Goal: Task Accomplishment & Management: Use online tool/utility

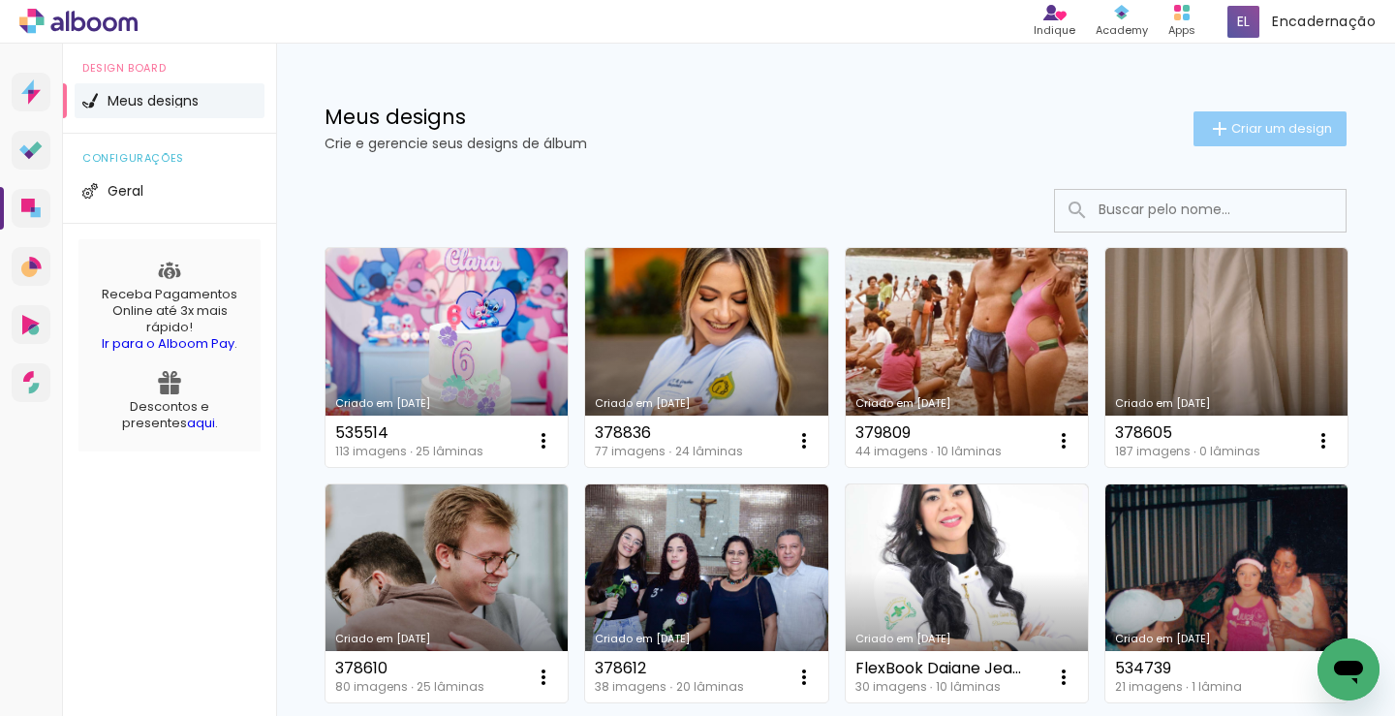
click at [1231, 122] on span "Criar um design" at bounding box center [1281, 128] width 101 height 13
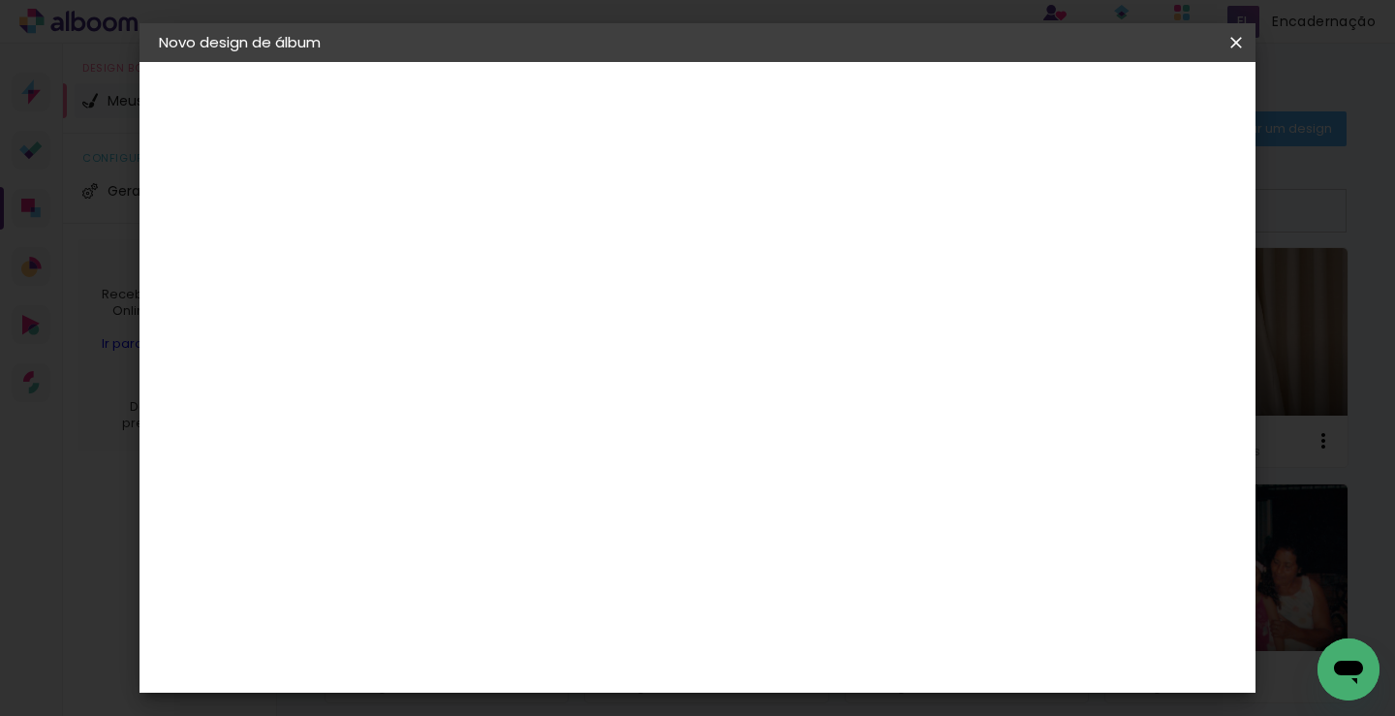
click at [476, 261] on input at bounding box center [476, 260] width 0 height 30
type input "378605"
type paper-input "378605"
click at [674, 114] on paper-button "Avançar" at bounding box center [626, 102] width 95 height 33
click at [544, 373] on input at bounding box center [525, 369] width 196 height 24
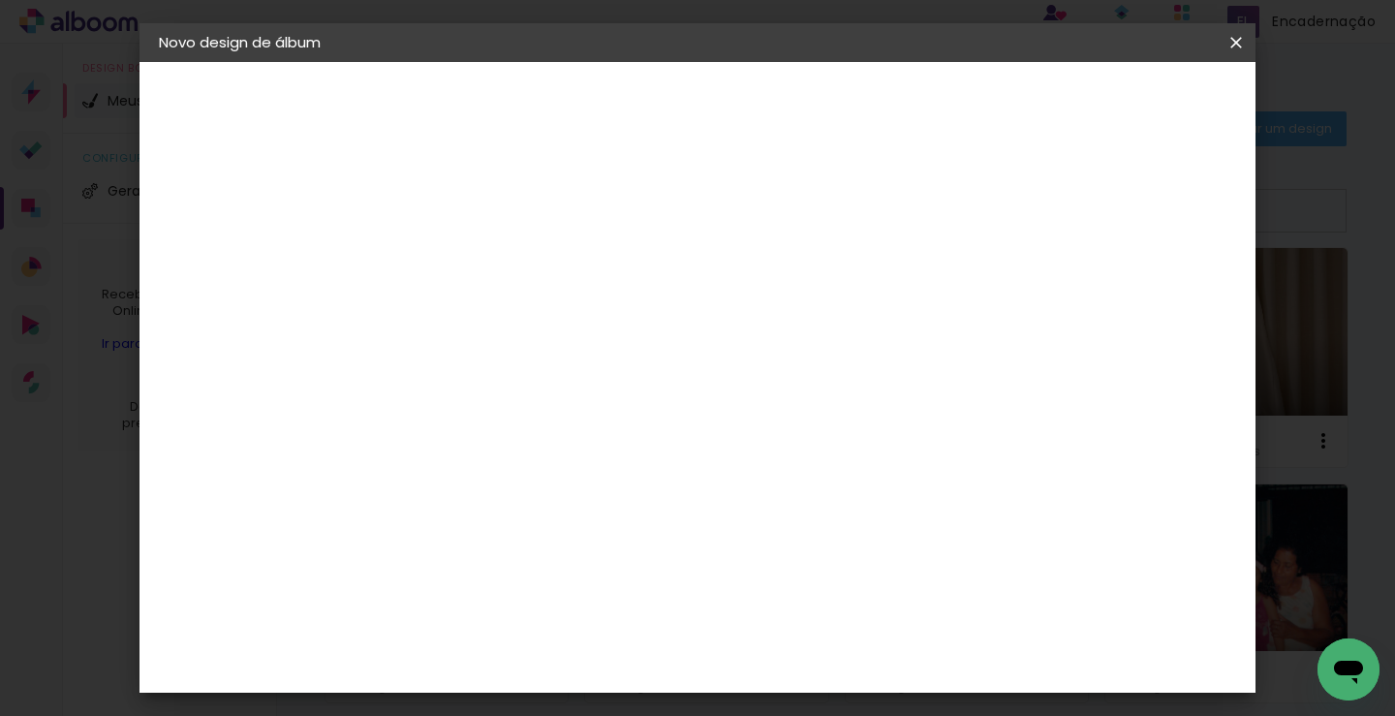
type input "luiz"
type paper-input "luiz"
click at [584, 423] on paper-item "[PERSON_NAME]" at bounding box center [510, 438] width 181 height 43
click at [796, 113] on paper-button "Avançar" at bounding box center [748, 102] width 95 height 33
click at [551, 323] on input "text" at bounding box center [514, 338] width 76 height 30
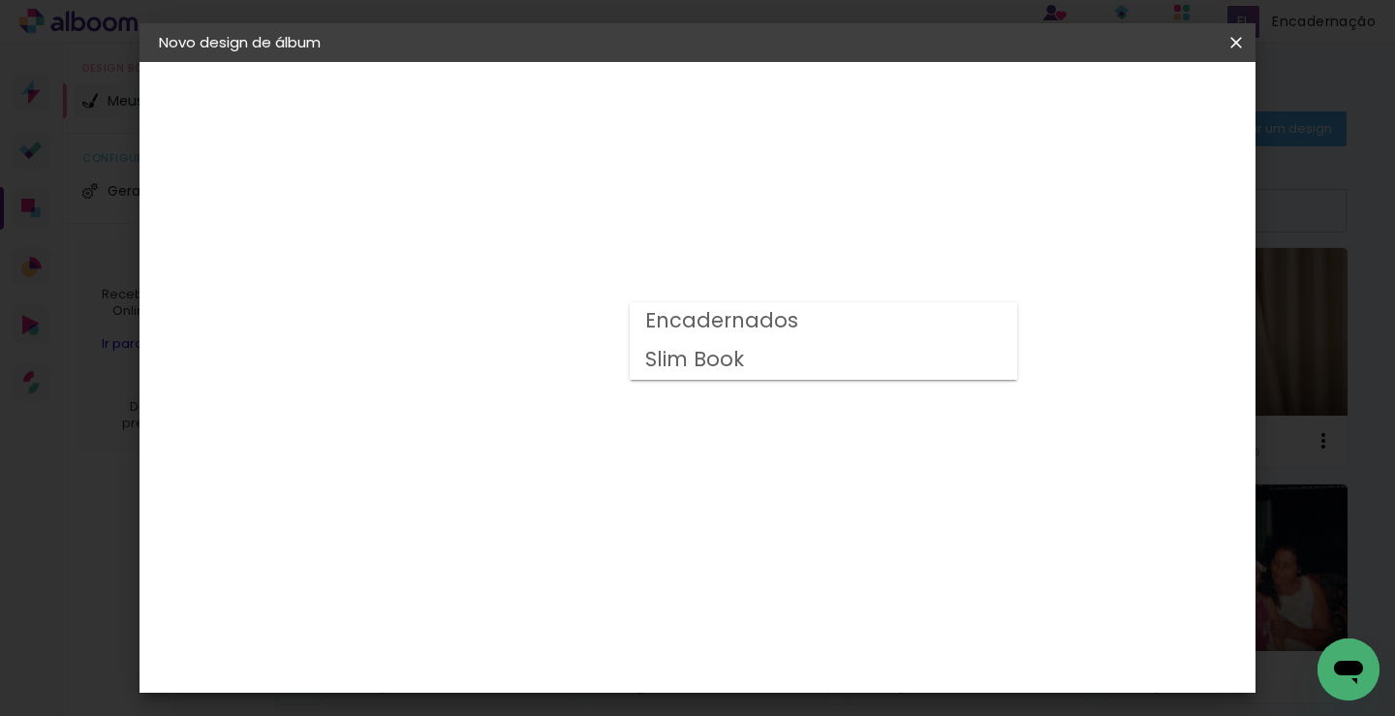
click at [0, 0] on slot "Encadernados" at bounding box center [0, 0] width 0 height 0
type input "Encadernados"
click at [606, 509] on span "30 x 60" at bounding box center [561, 529] width 90 height 40
click at [0, 0] on slot "Avançar" at bounding box center [0, 0] width 0 height 0
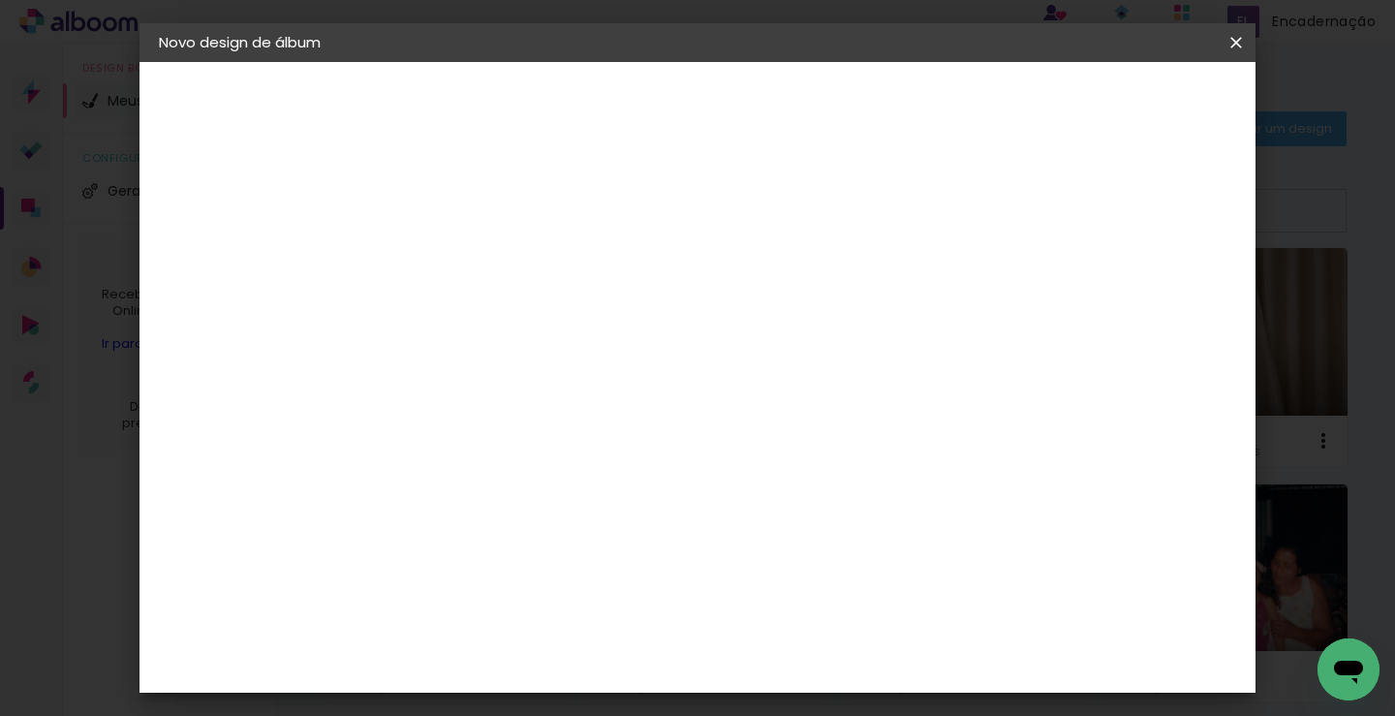
click at [1015, 97] on span "Iniciar design" at bounding box center [971, 103] width 88 height 14
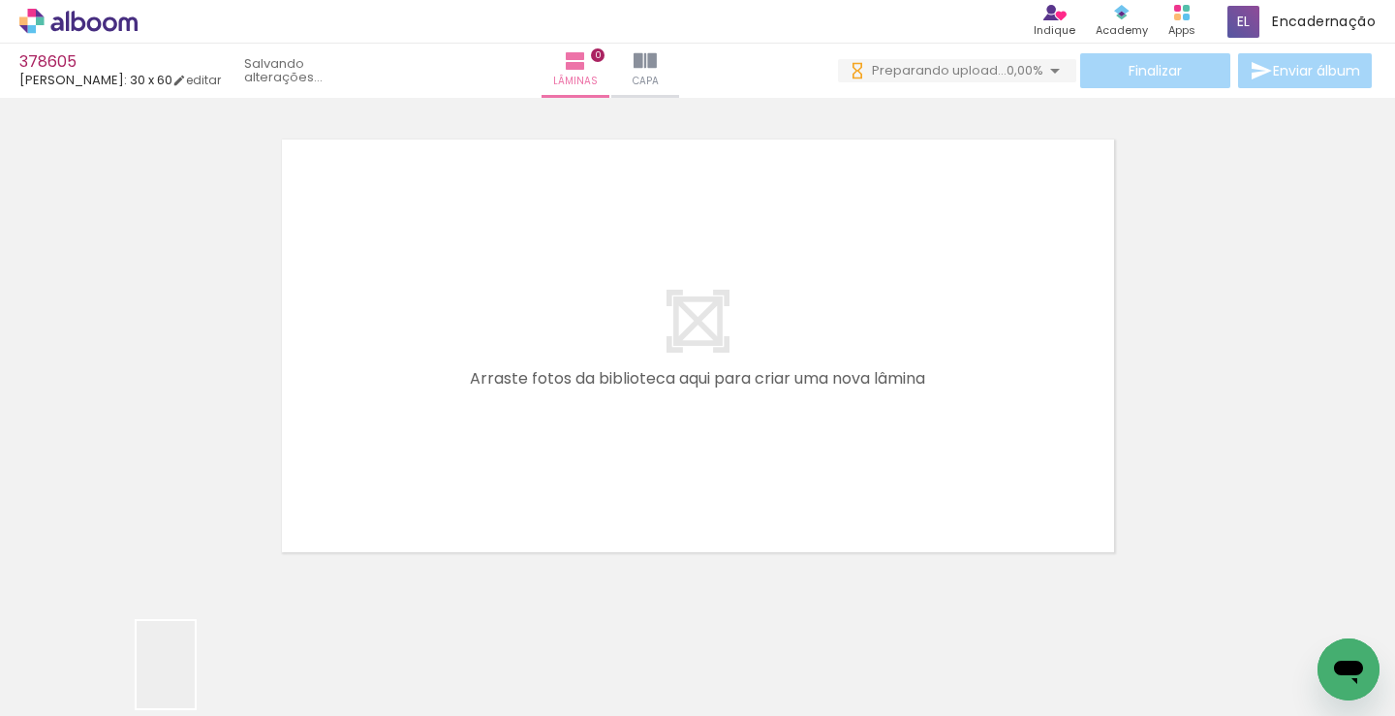
drag, startPoint x: 188, startPoint y: 686, endPoint x: 511, endPoint y: 380, distance: 444.8
click at [524, 327] on quentale-workspace at bounding box center [697, 358] width 1395 height 716
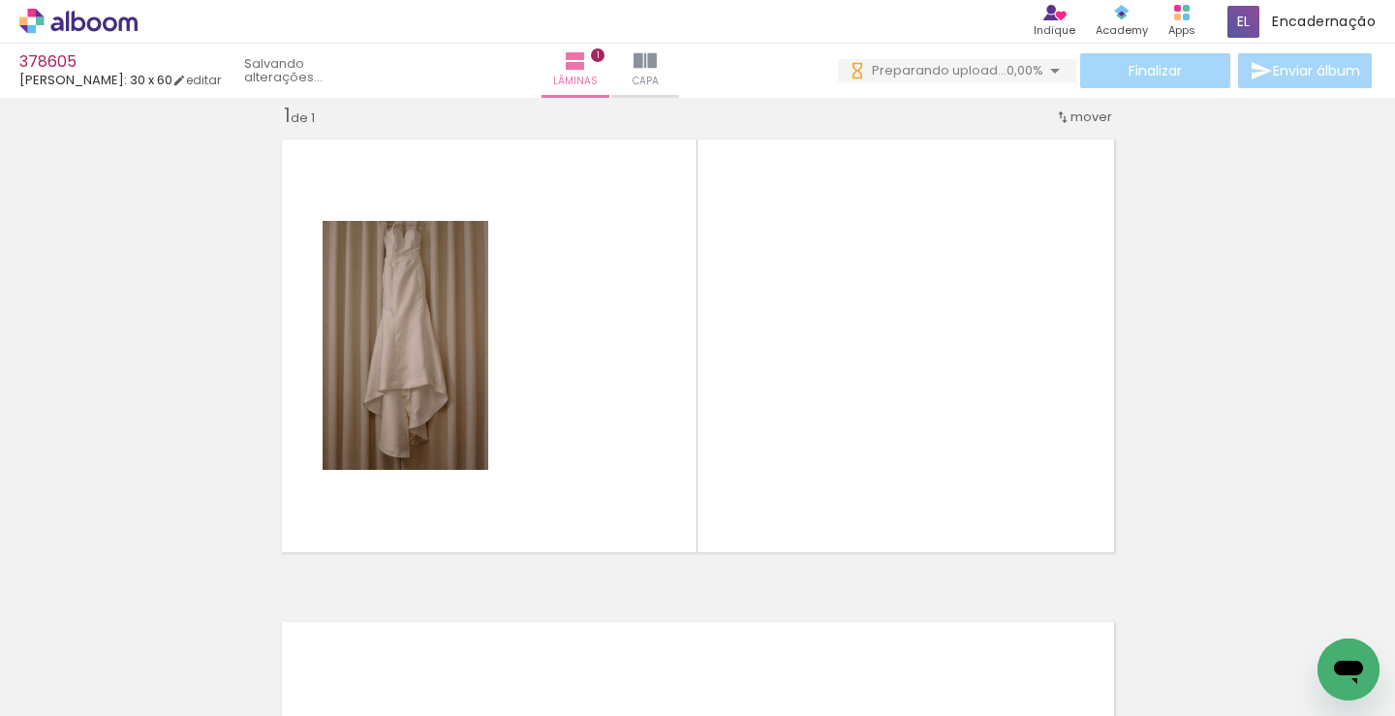
drag, startPoint x: 31, startPoint y: 654, endPoint x: 45, endPoint y: 661, distance: 15.2
click at [32, 654] on input "Todas as fotos" at bounding box center [54, 657] width 74 height 16
click at [0, 0] on slot "Não utilizadas" at bounding box center [0, 0] width 0 height 0
type input "Não utilizadas"
drag, startPoint x: 195, startPoint y: 654, endPoint x: 767, endPoint y: 223, distance: 716.8
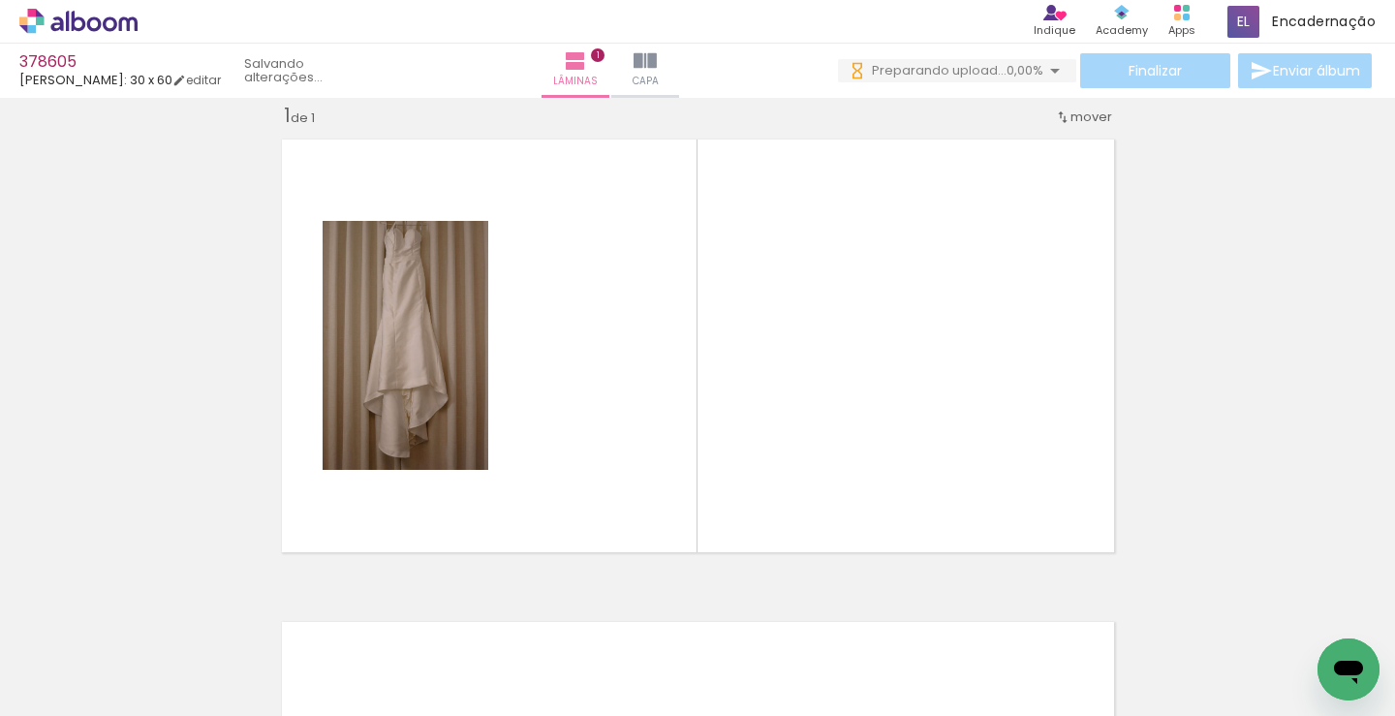
click at [767, 223] on quentale-workspace at bounding box center [697, 358] width 1395 height 716
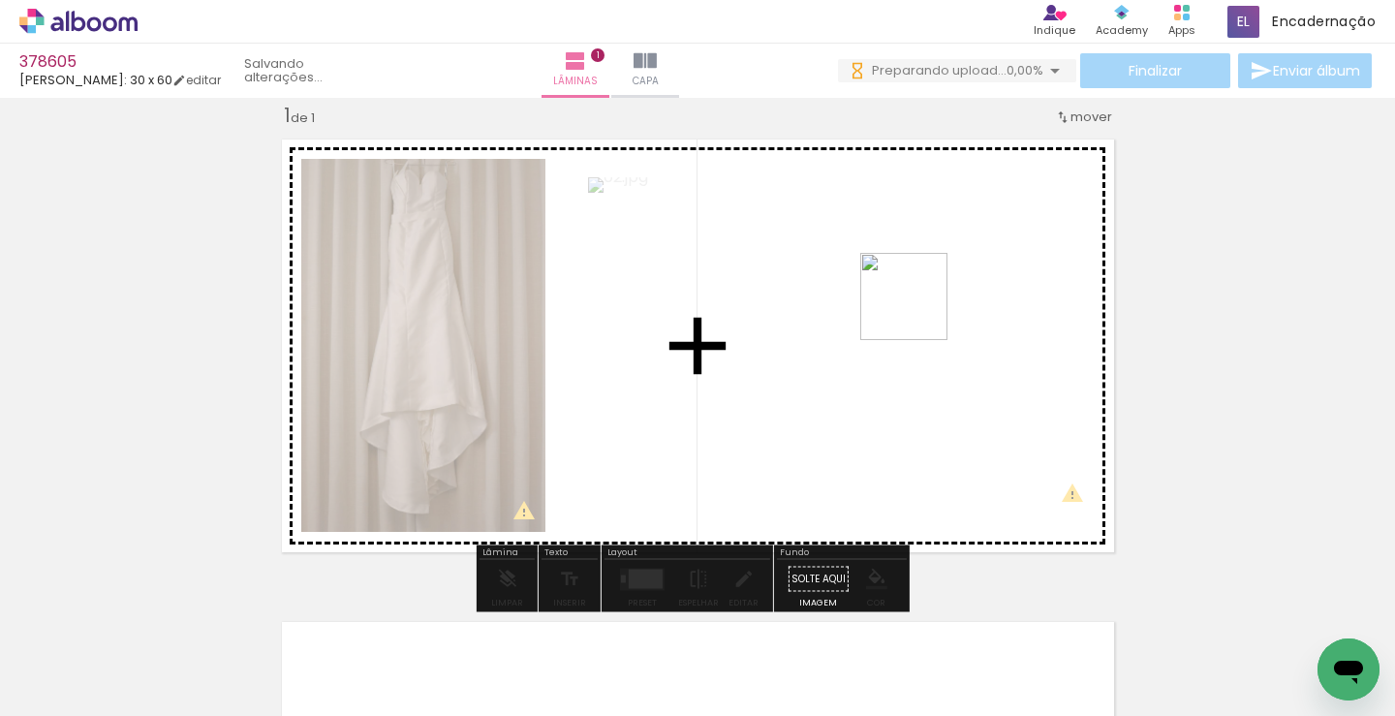
drag, startPoint x: 213, startPoint y: 649, endPoint x: 485, endPoint y: 563, distance: 285.6
click at [918, 310] on quentale-workspace at bounding box center [697, 358] width 1395 height 716
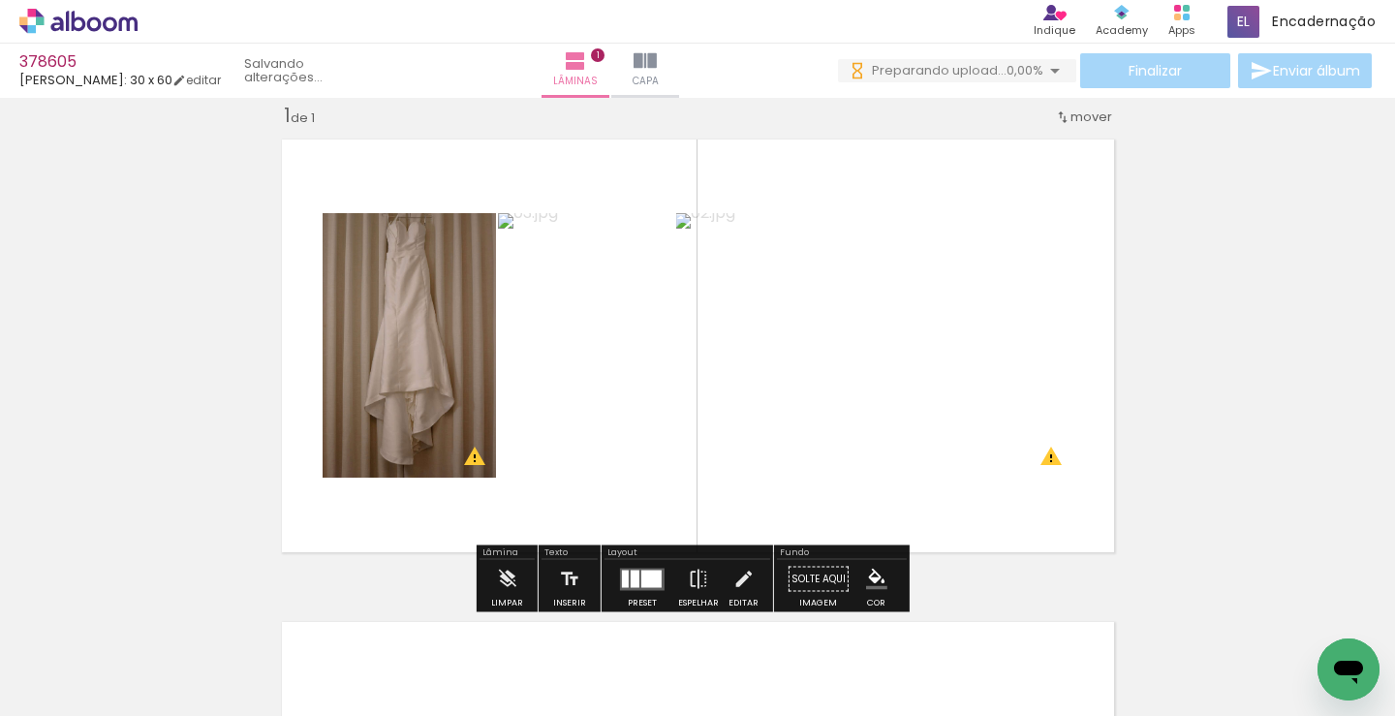
drag, startPoint x: 219, startPoint y: 664, endPoint x: 265, endPoint y: 580, distance: 95.4
click at [508, 421] on quentale-workspace at bounding box center [697, 358] width 1395 height 716
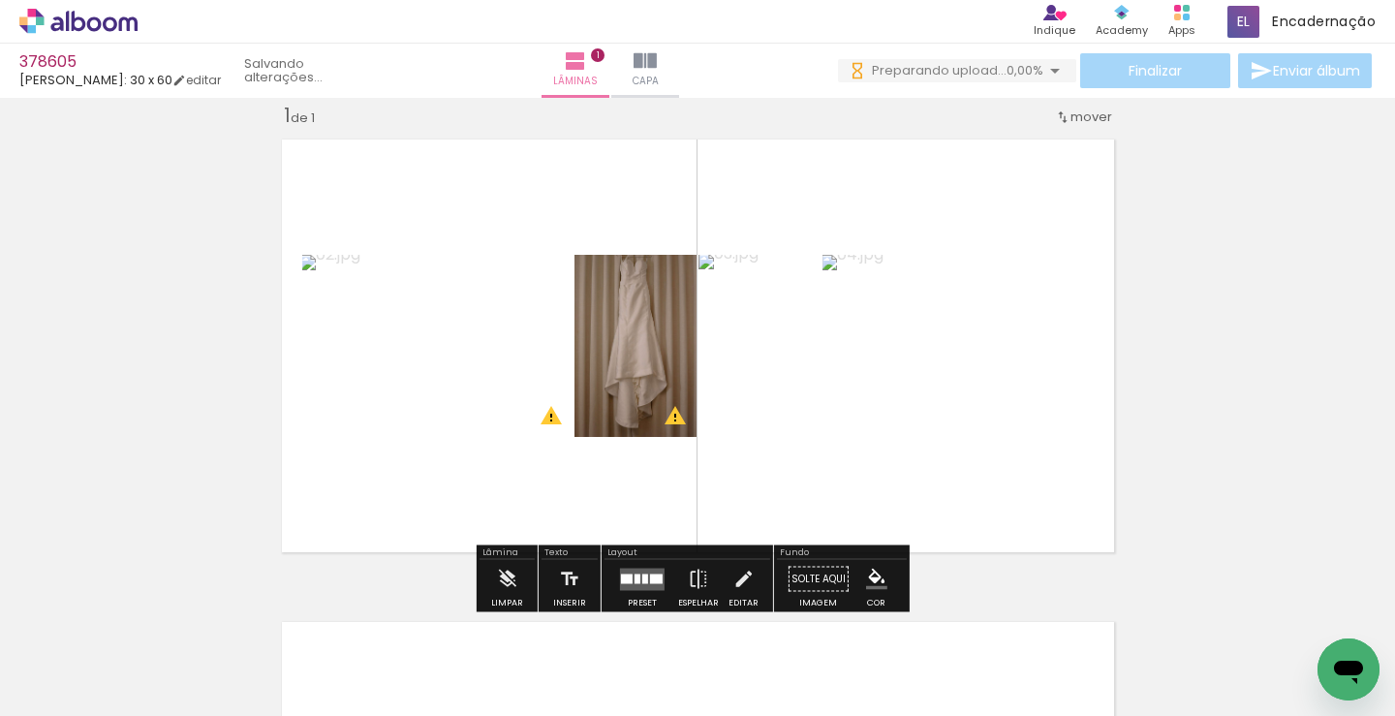
drag, startPoint x: 303, startPoint y: 539, endPoint x: 473, endPoint y: 399, distance: 219.6
click at [423, 380] on quentale-workspace at bounding box center [697, 358] width 1395 height 716
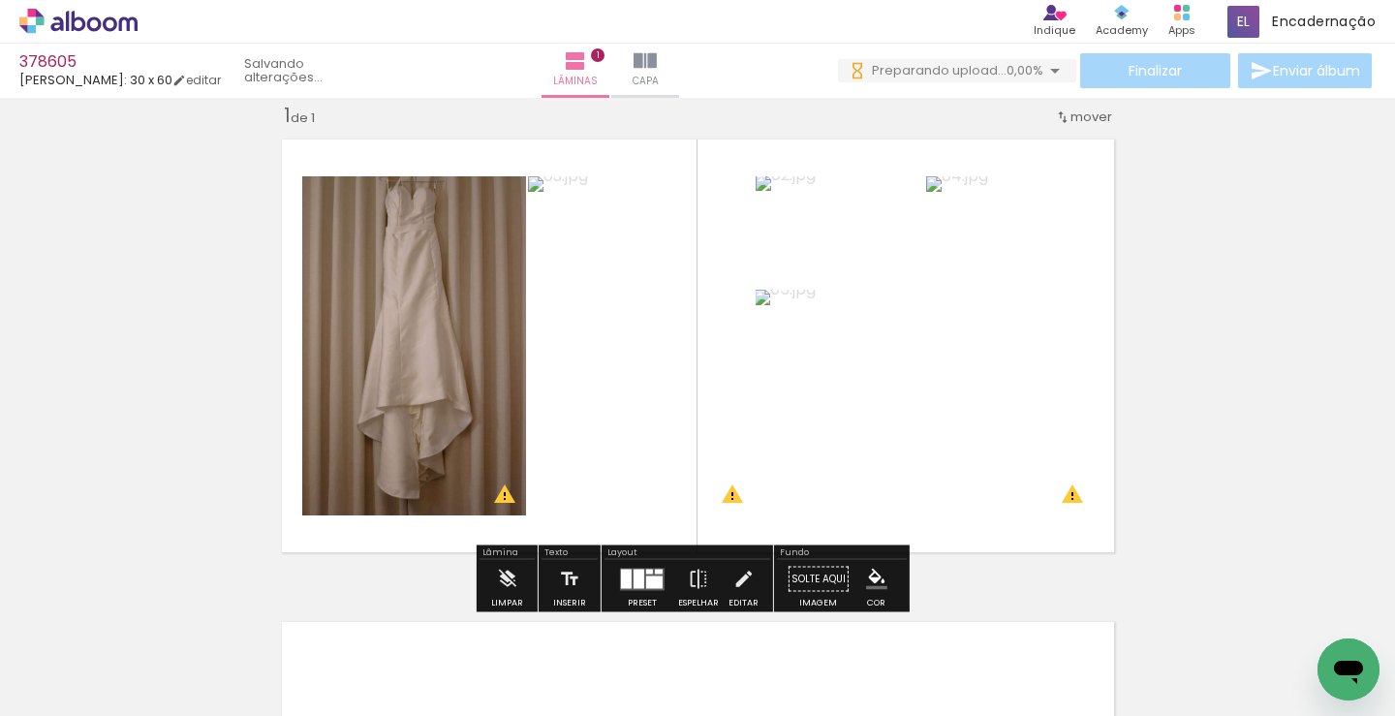
click at [638, 570] on div at bounding box center [639, 578] width 11 height 19
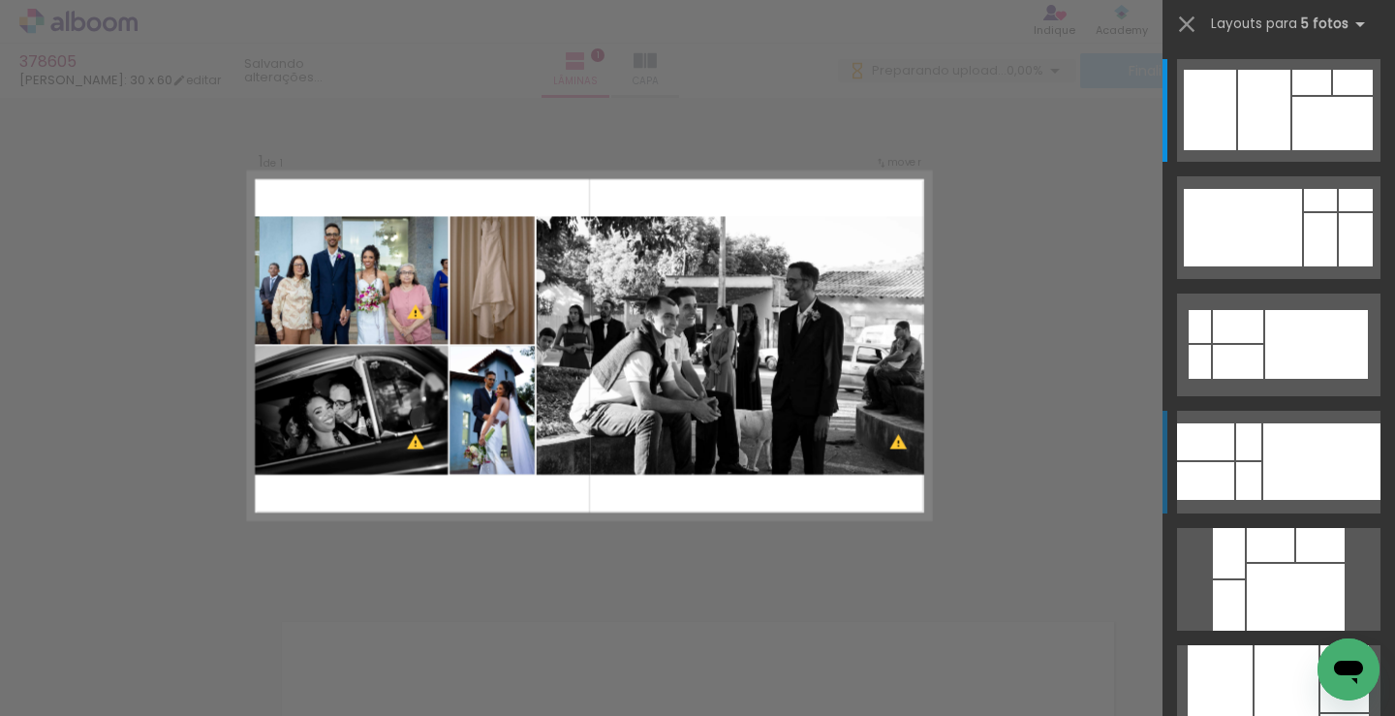
click at [1263, 451] on div at bounding box center [1321, 461] width 117 height 77
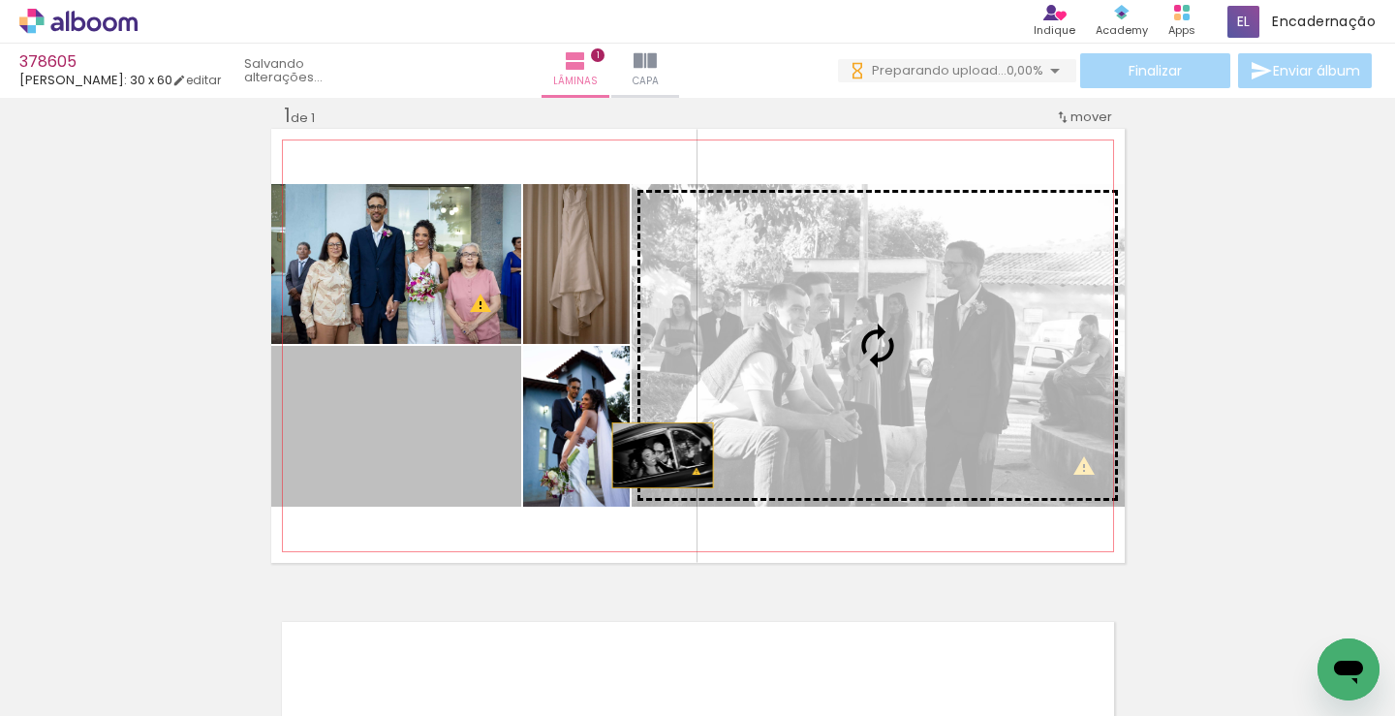
drag, startPoint x: 655, startPoint y: 455, endPoint x: 886, endPoint y: 365, distance: 248.5
click at [0, 0] on slot at bounding box center [0, 0] width 0 height 0
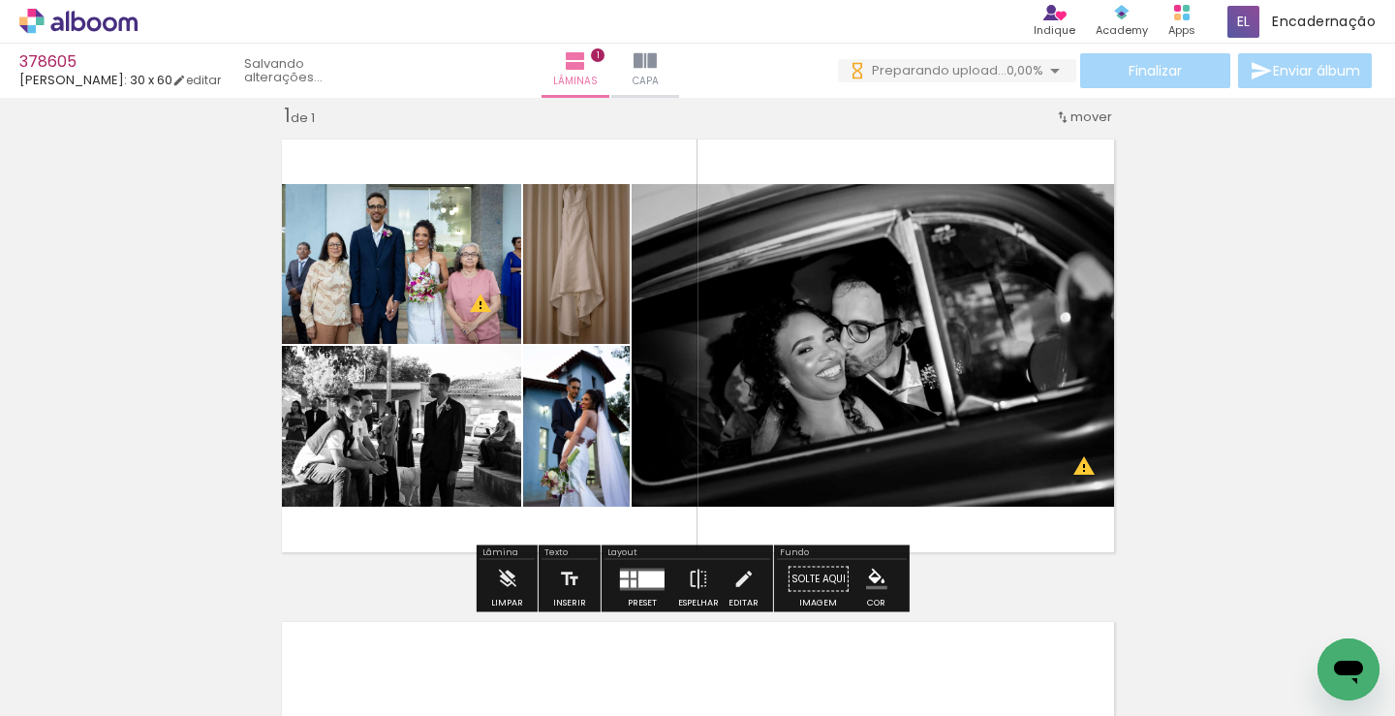
click at [642, 578] on div at bounding box center [651, 579] width 26 height 16
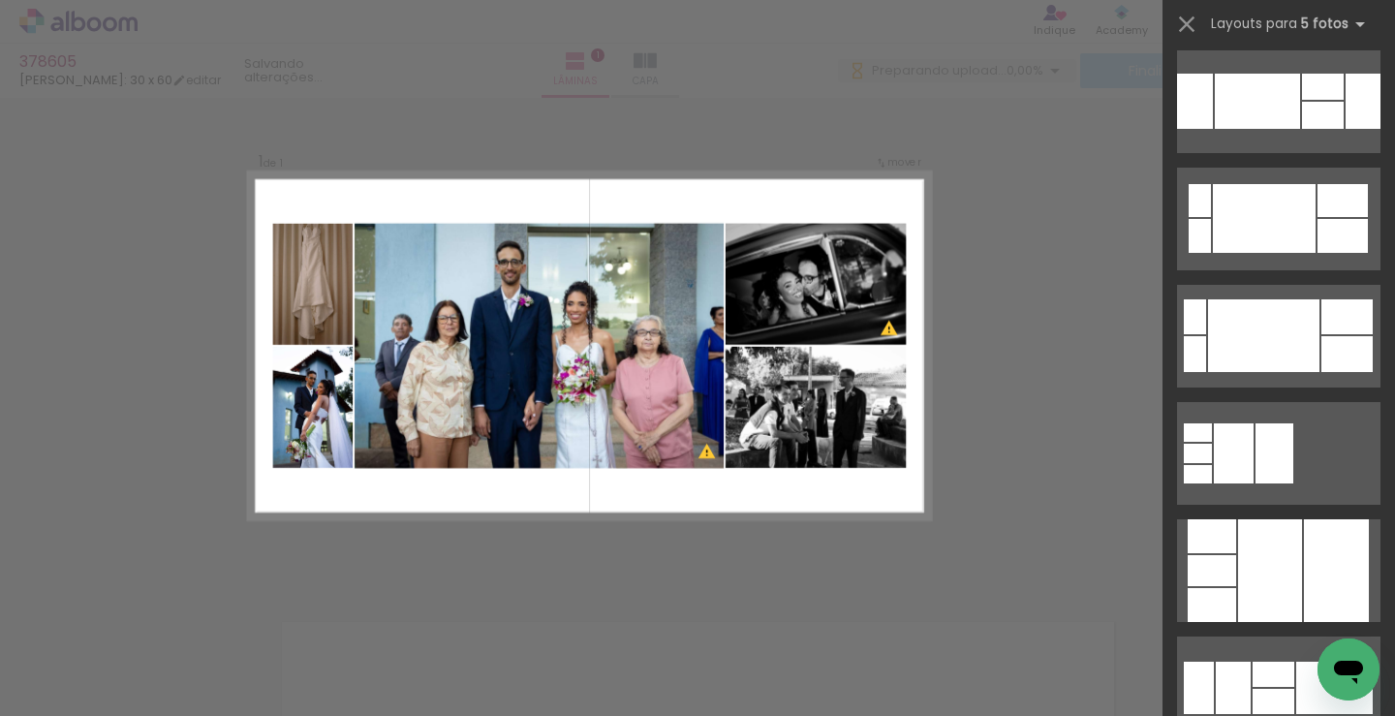
scroll to position [1321, 0]
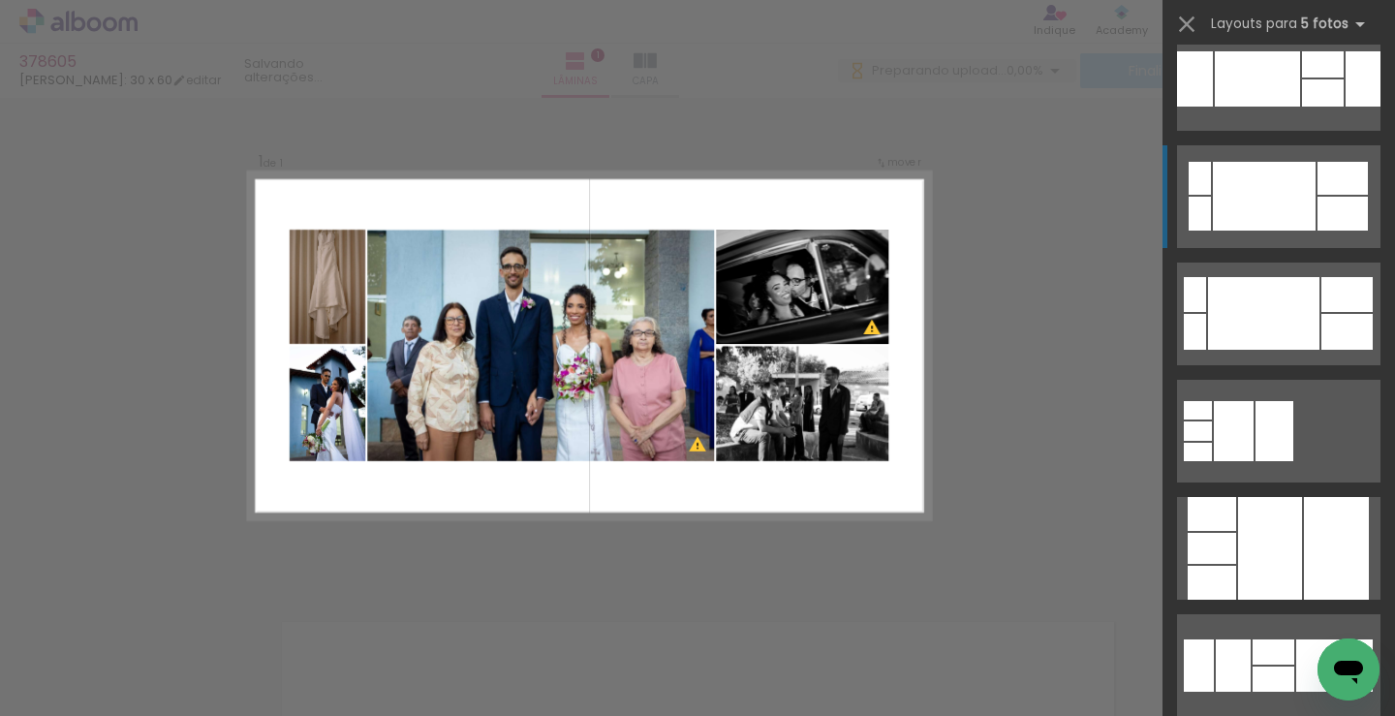
click at [1288, 190] on div at bounding box center [1264, 196] width 103 height 69
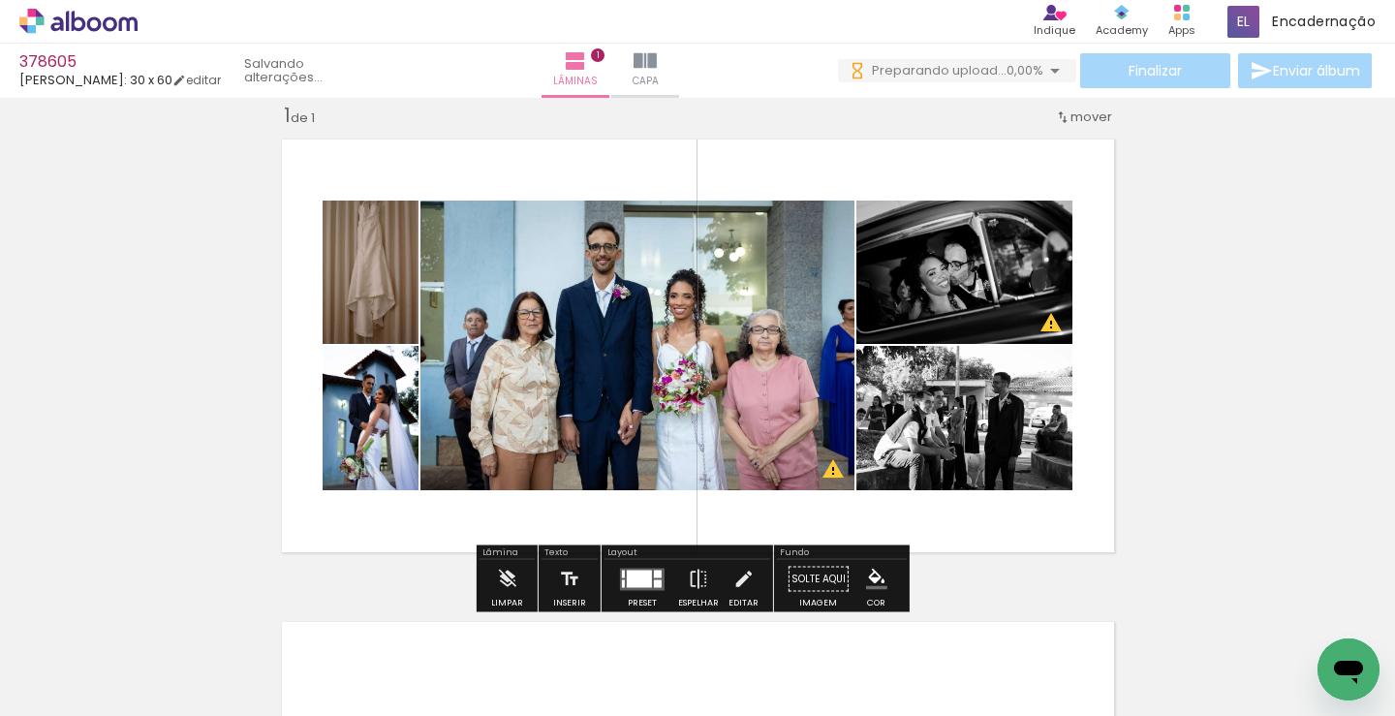
drag, startPoint x: 1005, startPoint y: 276, endPoint x: 660, endPoint y: 338, distance: 350.4
click at [0, 0] on slot at bounding box center [0, 0] width 0 height 0
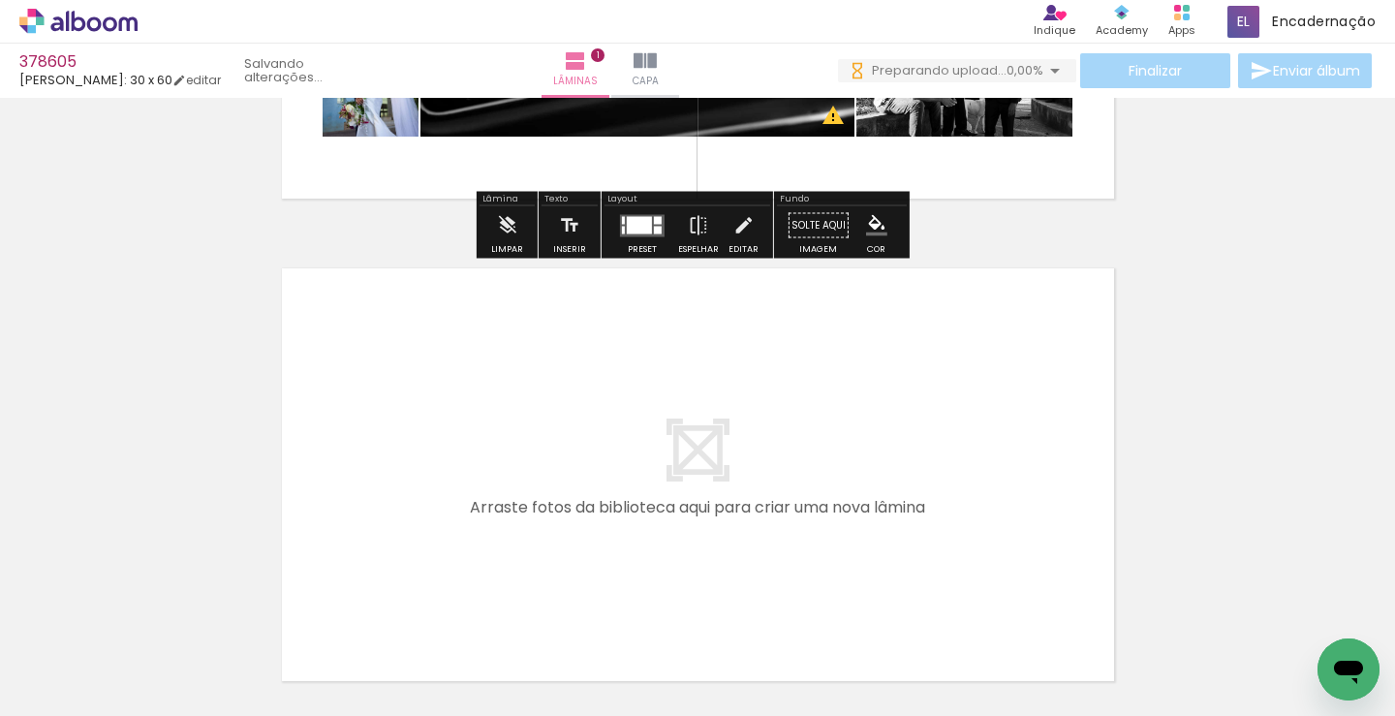
scroll to position [413, 0]
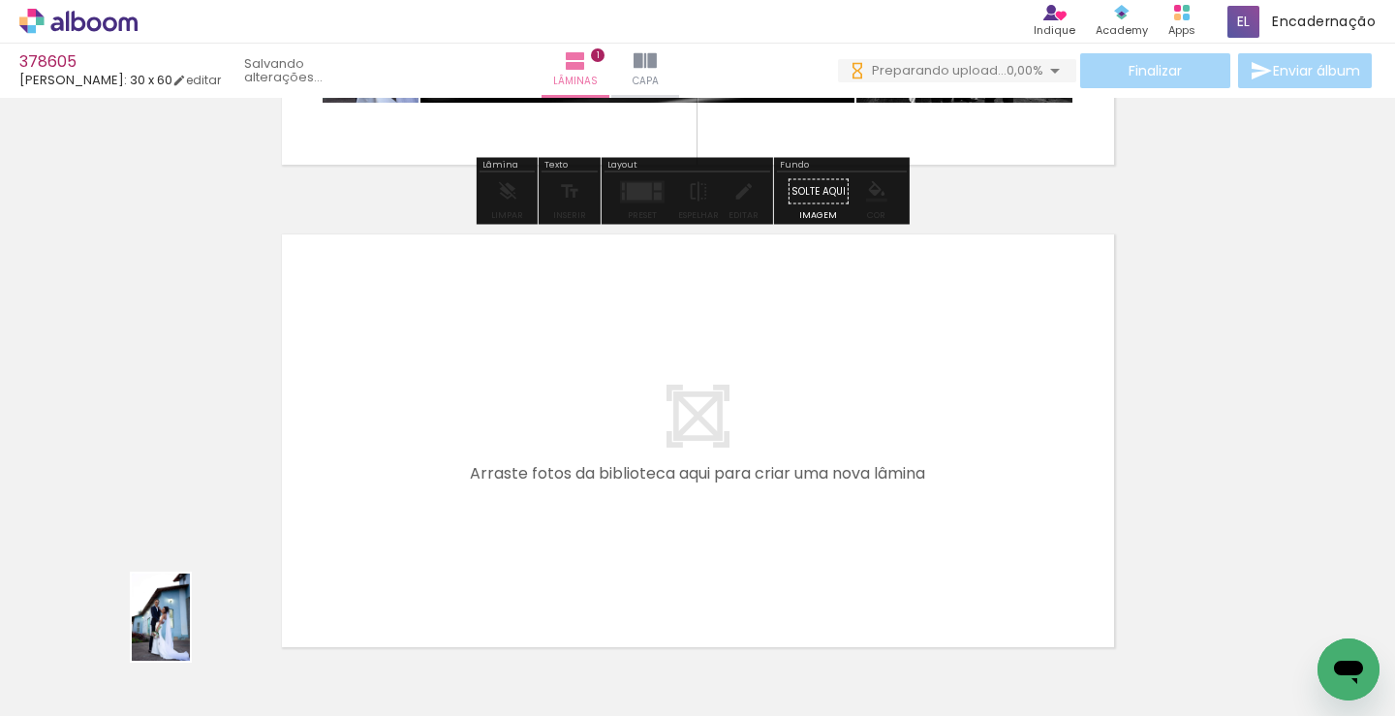
drag, startPoint x: 199, startPoint y: 656, endPoint x: 190, endPoint y: 631, distance: 26.7
click at [190, 631] on div at bounding box center [194, 651] width 64 height 96
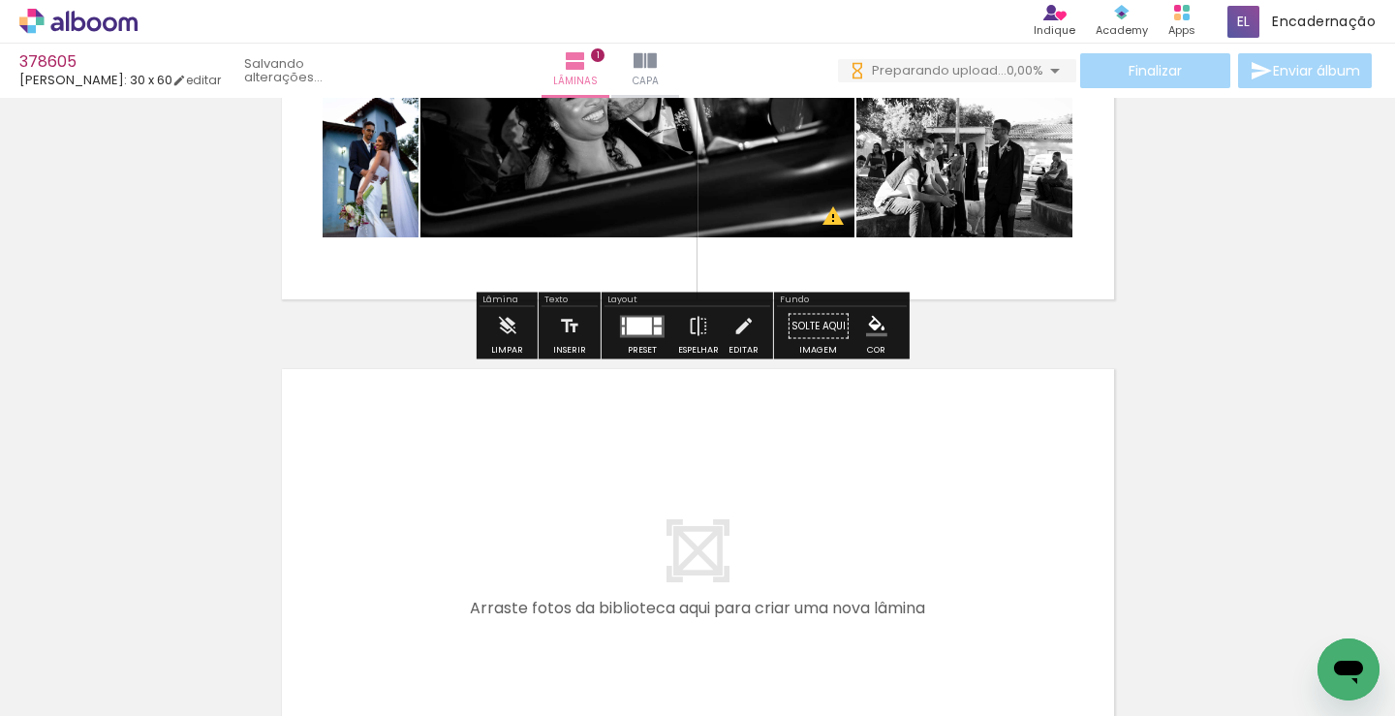
scroll to position [122, 0]
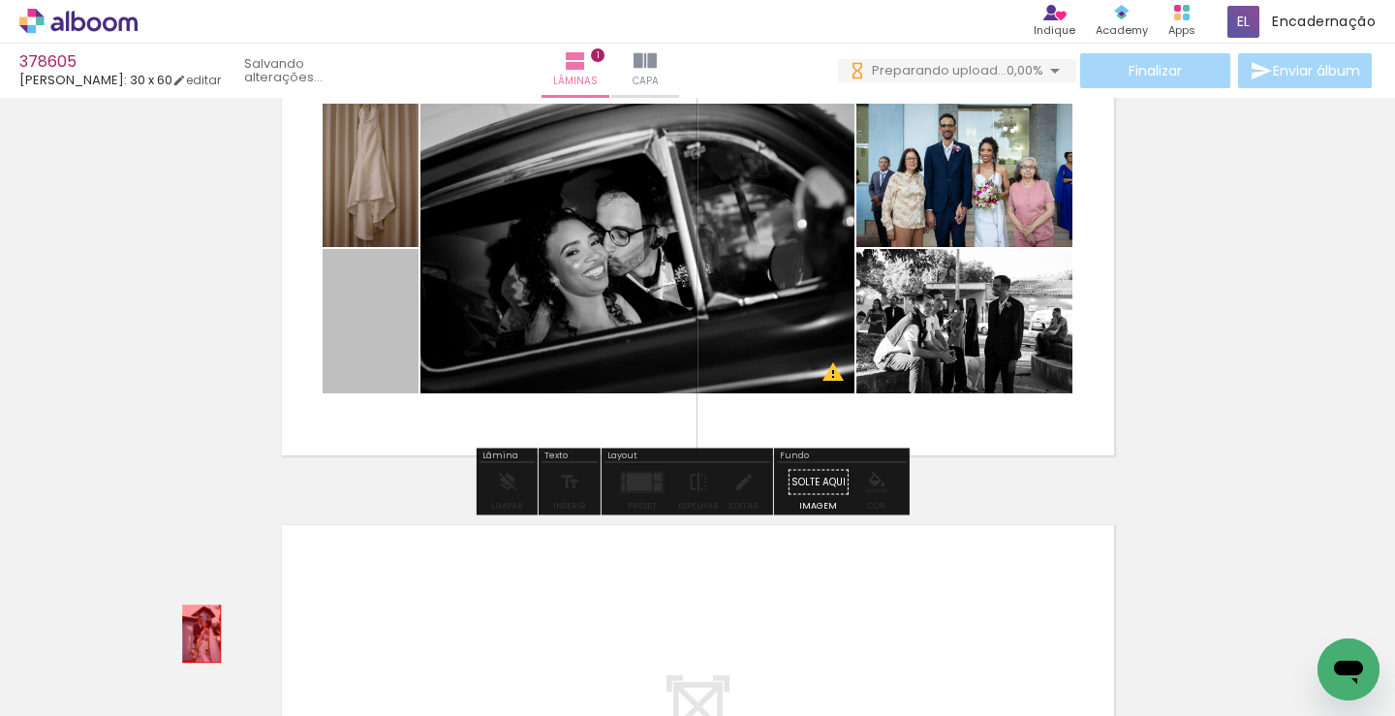
drag, startPoint x: 356, startPoint y: 298, endPoint x: 380, endPoint y: 481, distance: 183.7
click at [192, 637] on quentale-workspace at bounding box center [697, 358] width 1395 height 716
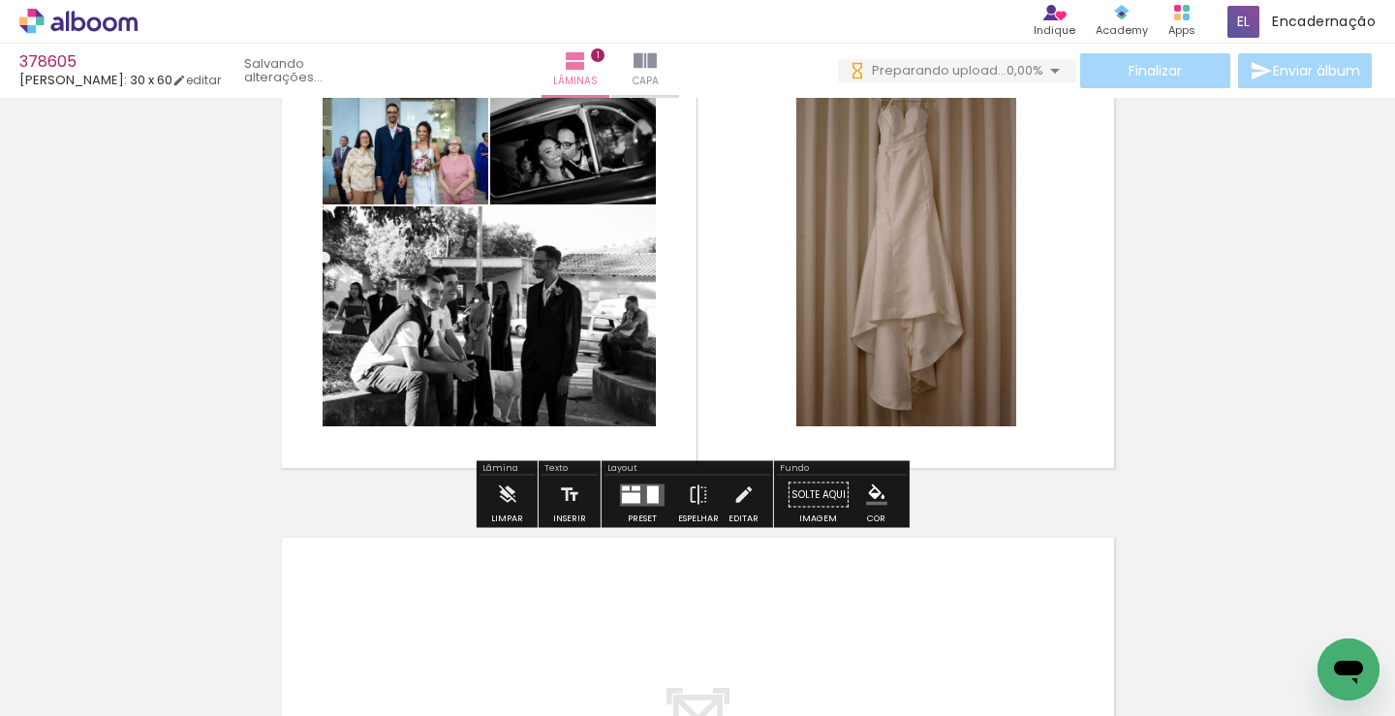
scroll to position [194, 0]
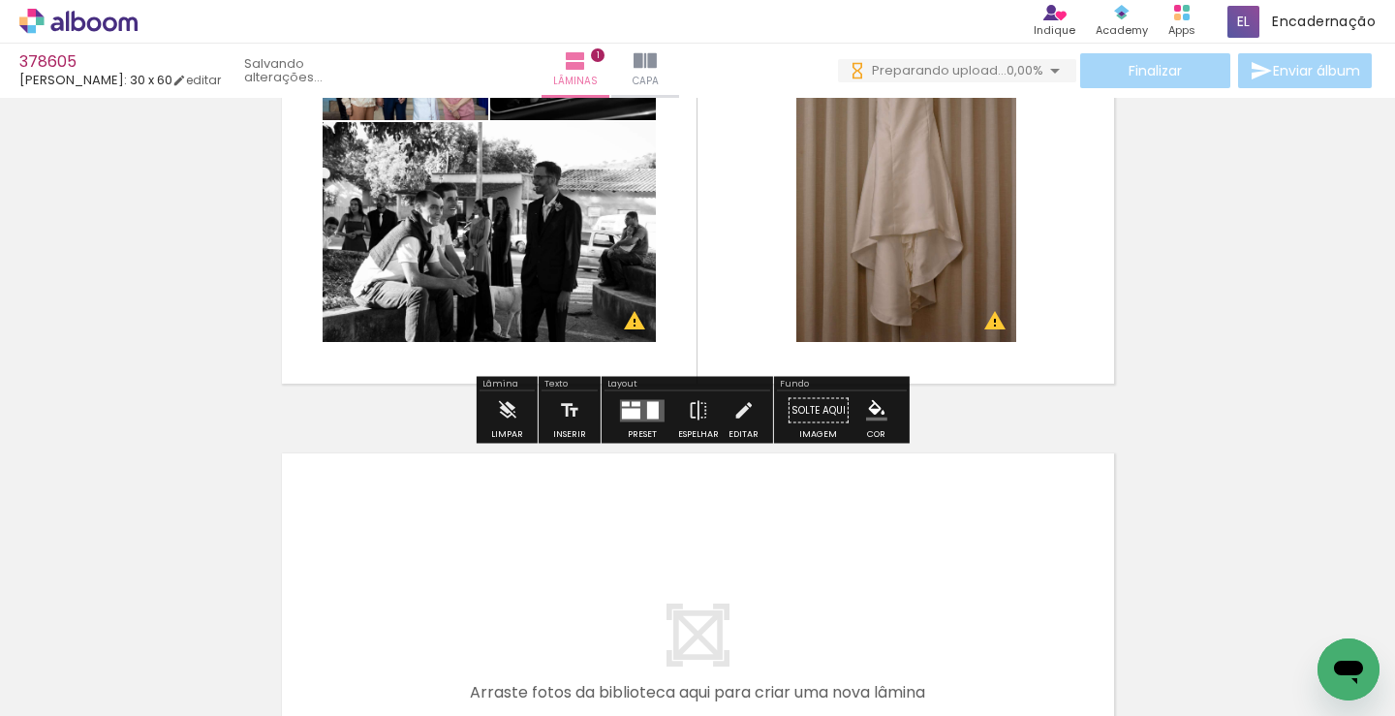
click at [646, 419] on quentale-layouter at bounding box center [642, 410] width 45 height 22
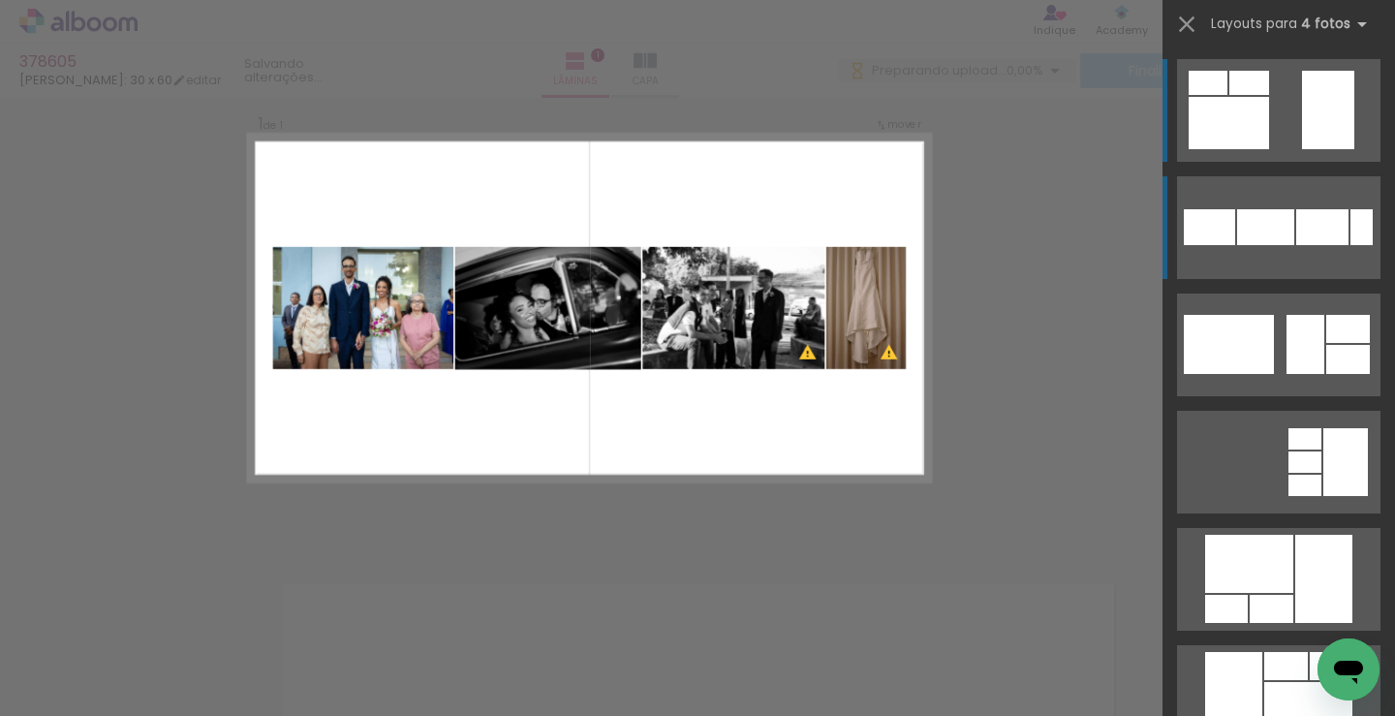
scroll to position [0, 0]
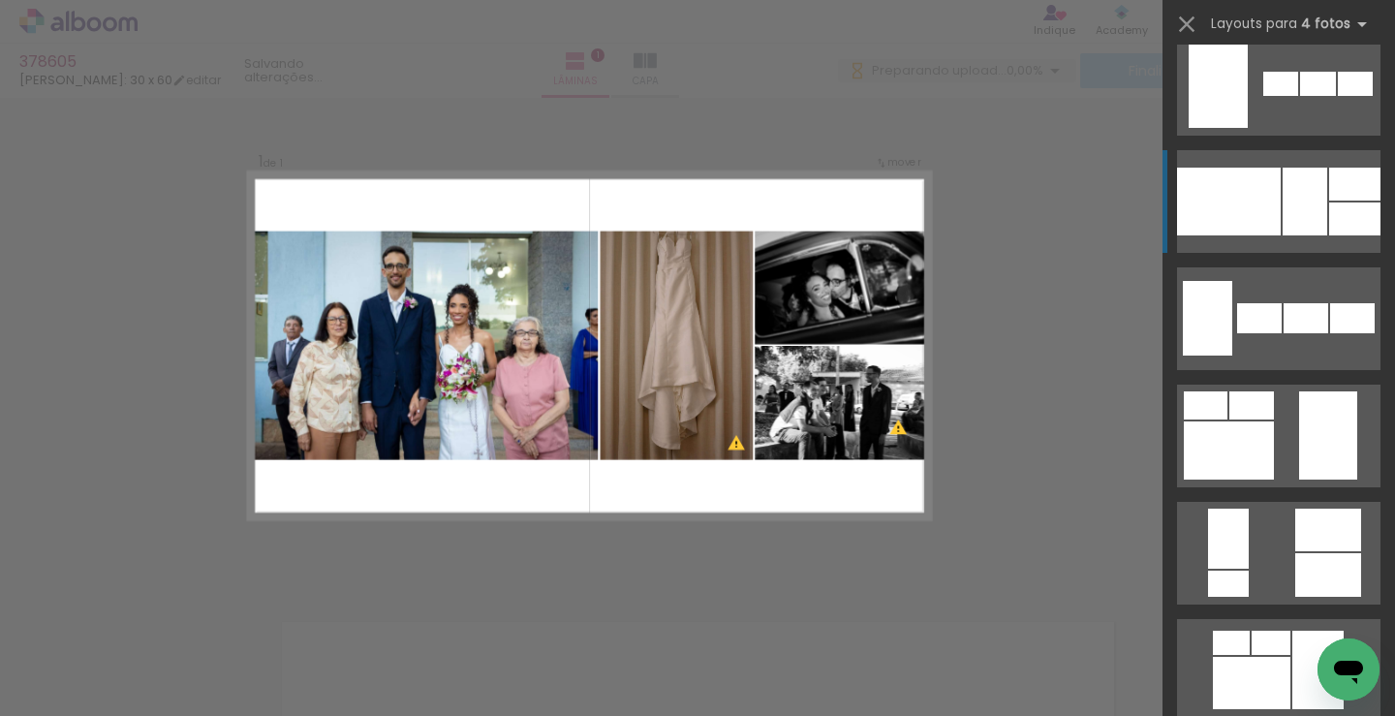
click at [1298, 96] on div at bounding box center [1280, 84] width 35 height 24
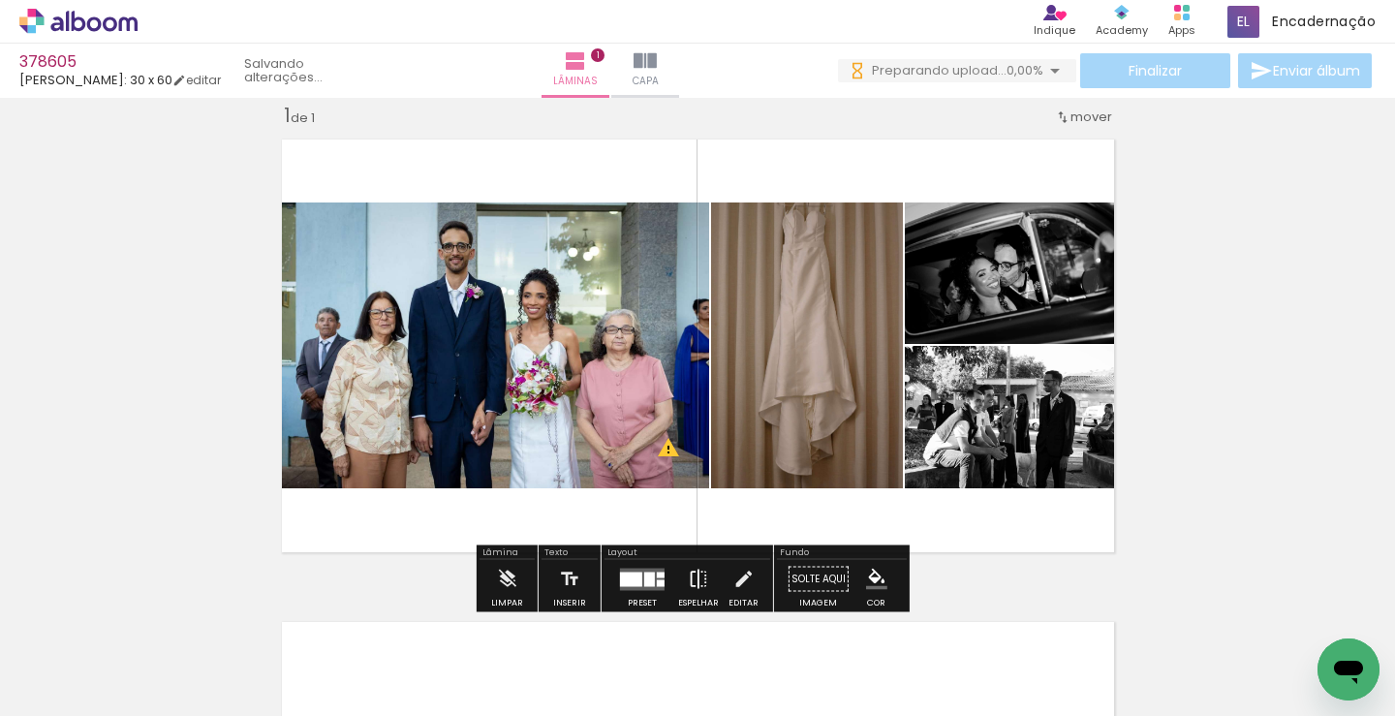
click at [692, 575] on iron-icon at bounding box center [698, 579] width 21 height 39
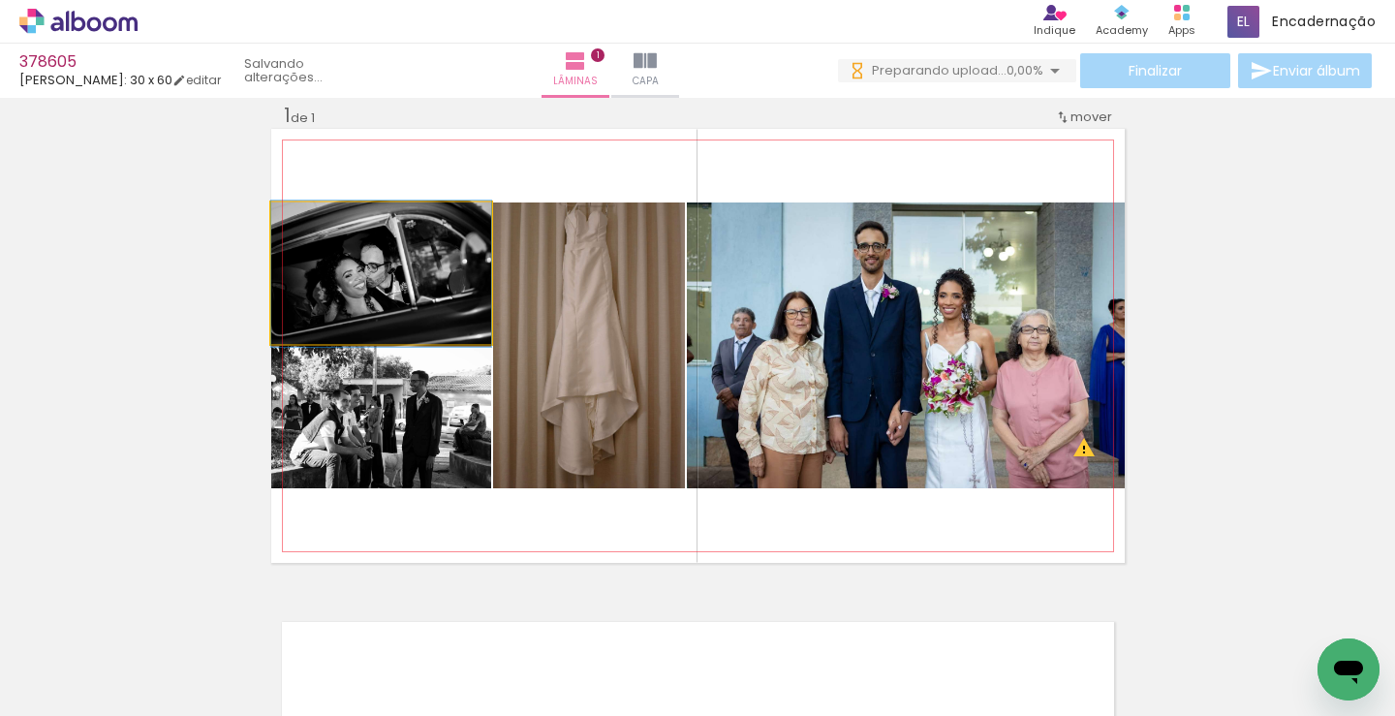
drag, startPoint x: 418, startPoint y: 305, endPoint x: 925, endPoint y: 307, distance: 507.7
click at [0, 0] on slot at bounding box center [0, 0] width 0 height 0
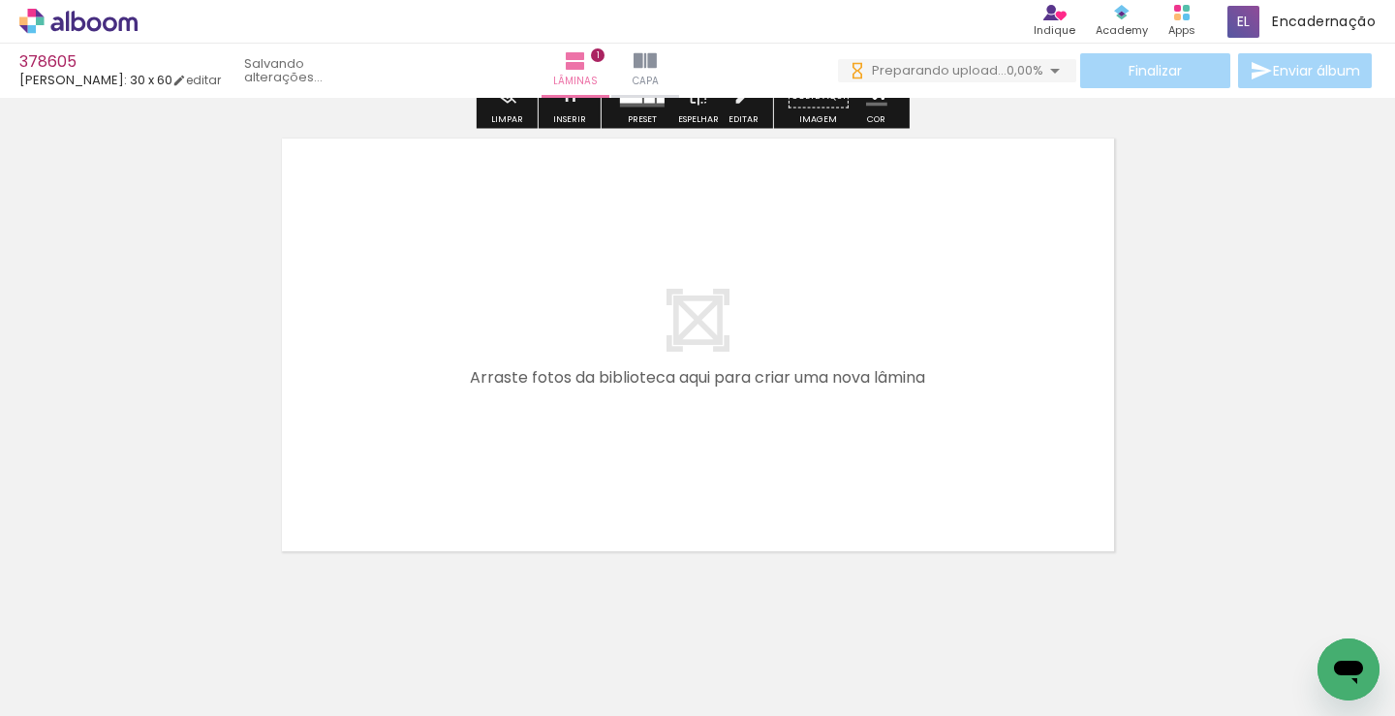
scroll to position [510, 0]
drag, startPoint x: 576, startPoint y: 324, endPoint x: 336, endPoint y: 609, distance: 373.4
click at [591, 310] on quentale-workspace at bounding box center [697, 358] width 1395 height 716
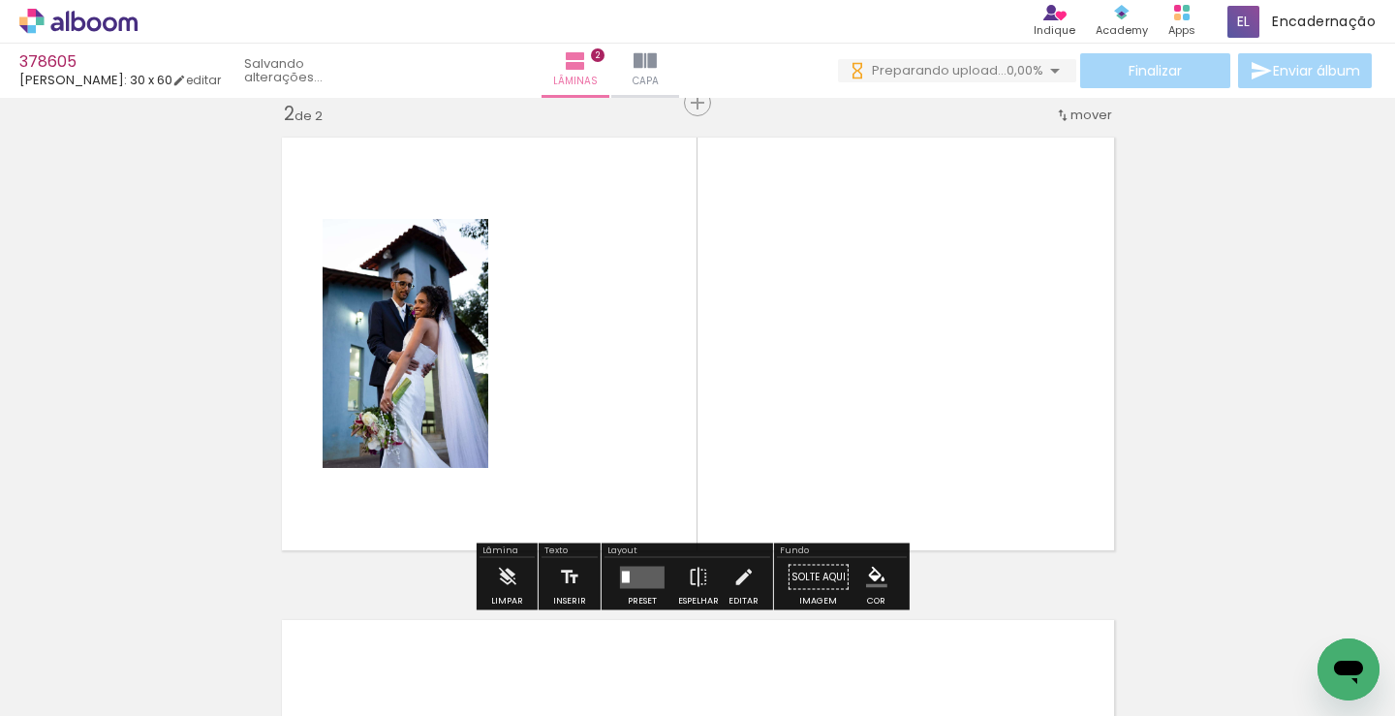
scroll to position [508, 0]
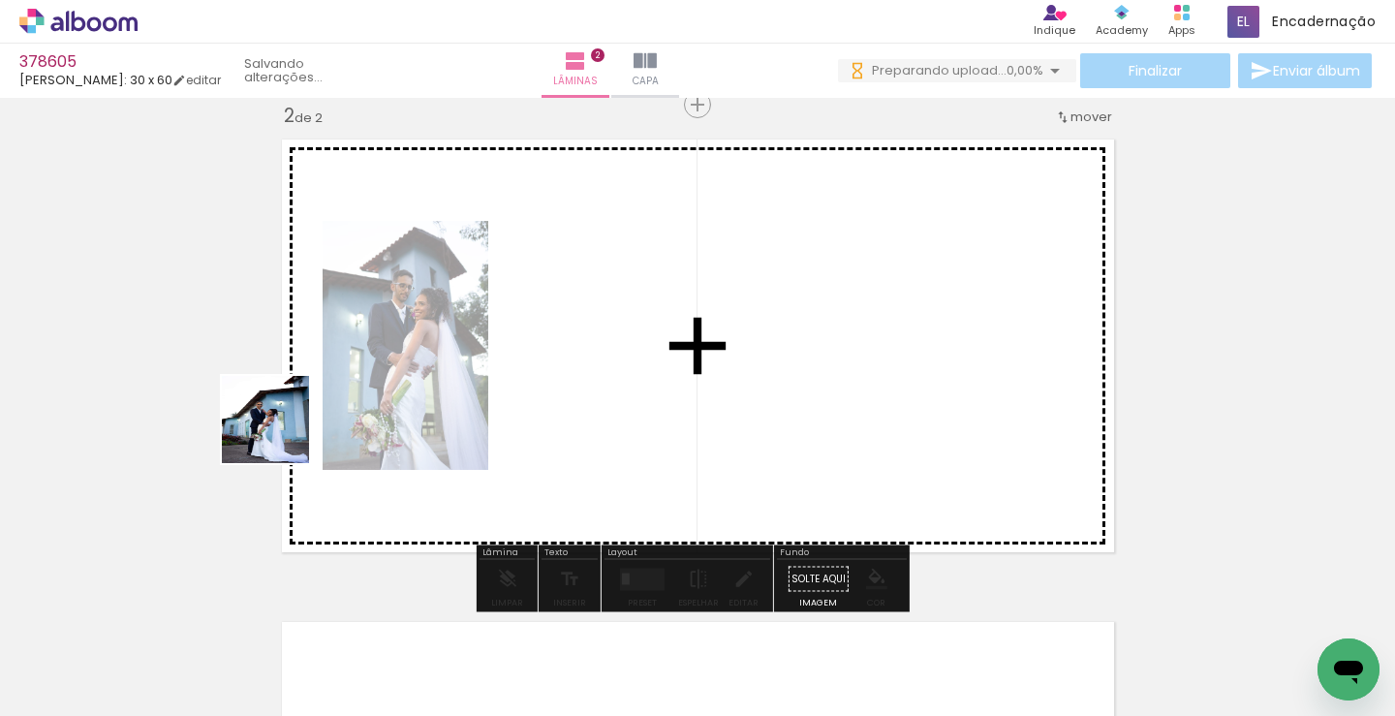
drag, startPoint x: 203, startPoint y: 664, endPoint x: 273, endPoint y: 640, distance: 73.5
click at [315, 345] on quentale-workspace at bounding box center [697, 358] width 1395 height 716
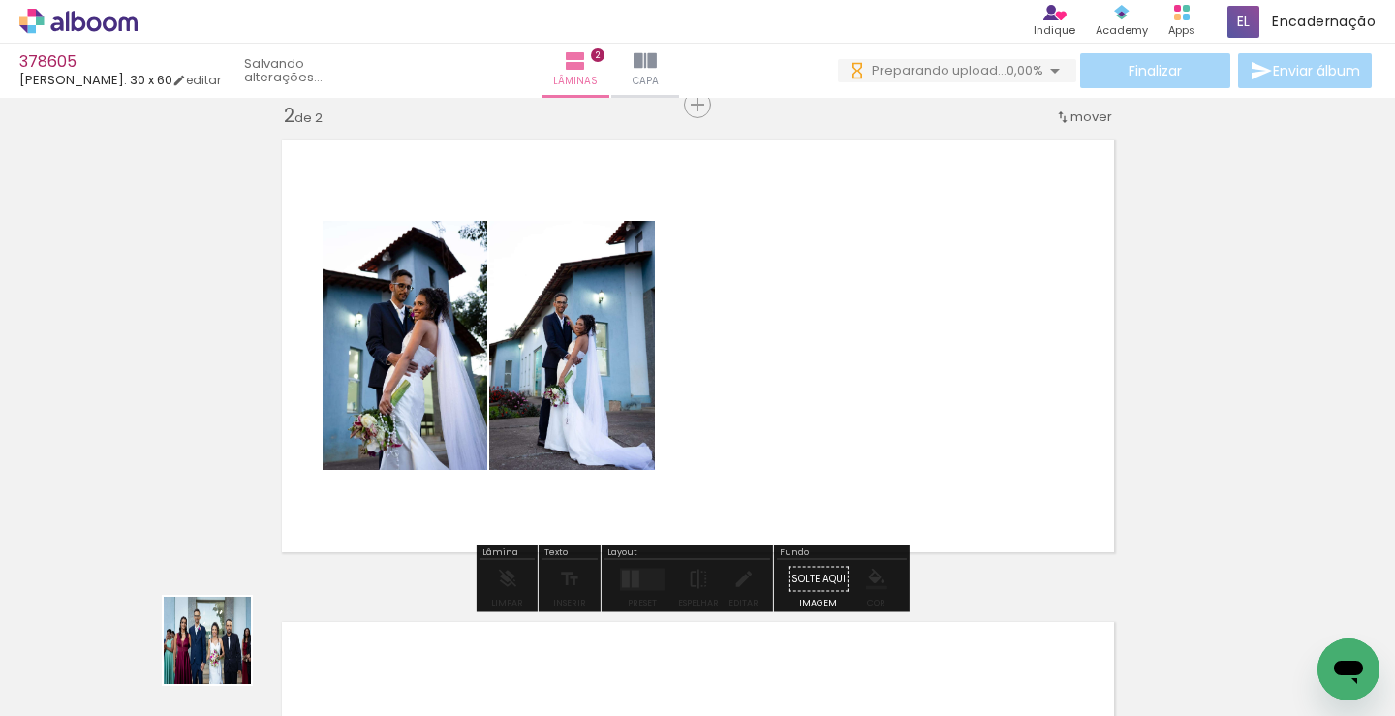
drag, startPoint x: 222, startPoint y: 655, endPoint x: 329, endPoint y: 633, distance: 109.8
click at [559, 358] on quentale-workspace at bounding box center [697, 358] width 1395 height 716
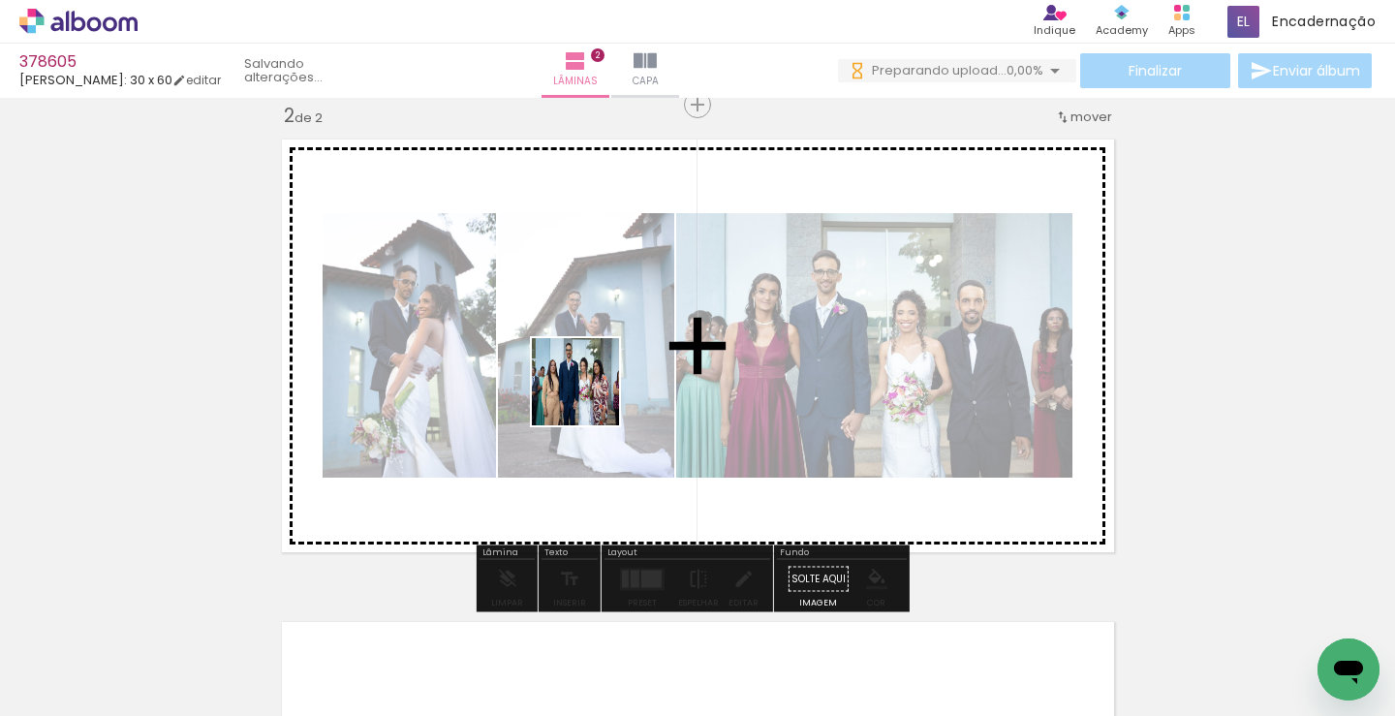
drag, startPoint x: 191, startPoint y: 650, endPoint x: 314, endPoint y: 604, distance: 131.5
click at [619, 369] on quentale-workspace at bounding box center [697, 358] width 1395 height 716
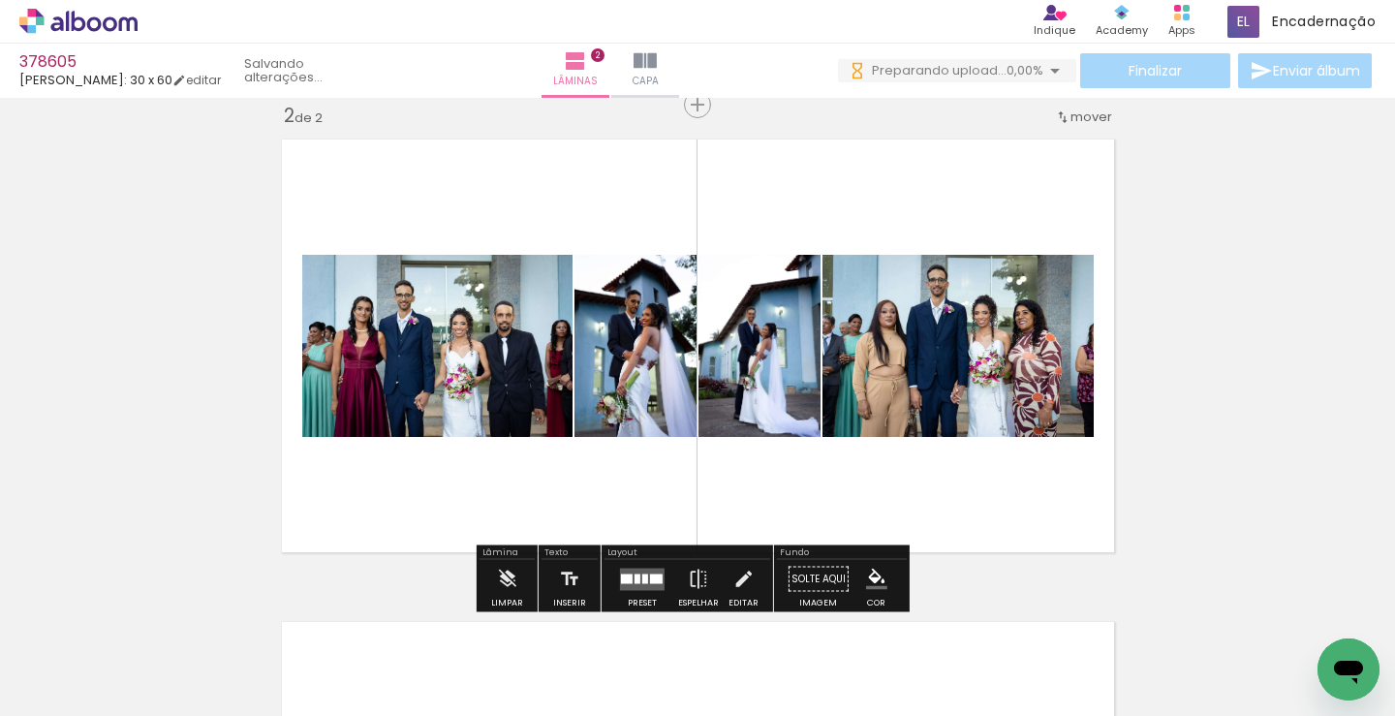
drag, startPoint x: 501, startPoint y: 447, endPoint x: 342, endPoint y: 564, distance: 197.5
click at [572, 390] on quentale-workspace at bounding box center [697, 358] width 1395 height 716
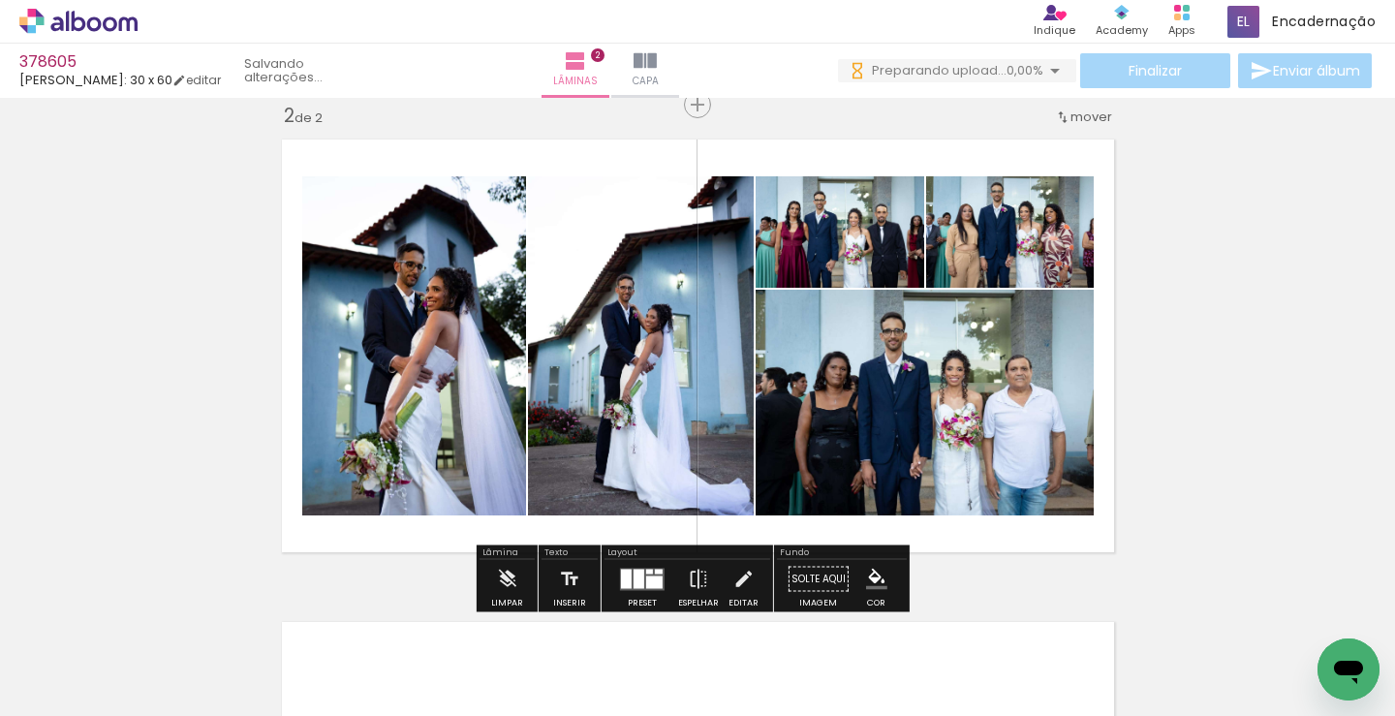
drag, startPoint x: 222, startPoint y: 646, endPoint x: 631, endPoint y: 337, distance: 512.5
click at [626, 401] on quentale-workspace at bounding box center [697, 358] width 1395 height 716
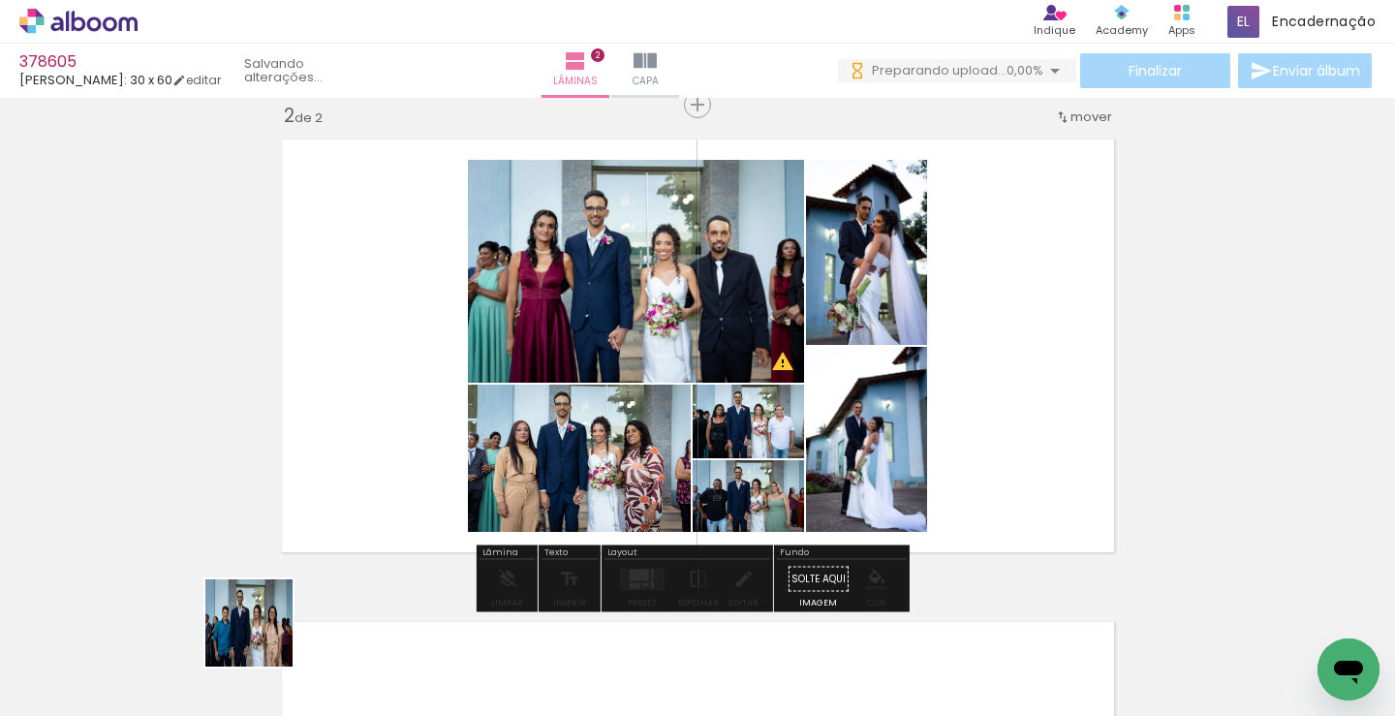
drag, startPoint x: 264, startPoint y: 638, endPoint x: 733, endPoint y: 420, distance: 517.6
click at [753, 401] on quentale-workspace at bounding box center [697, 358] width 1395 height 716
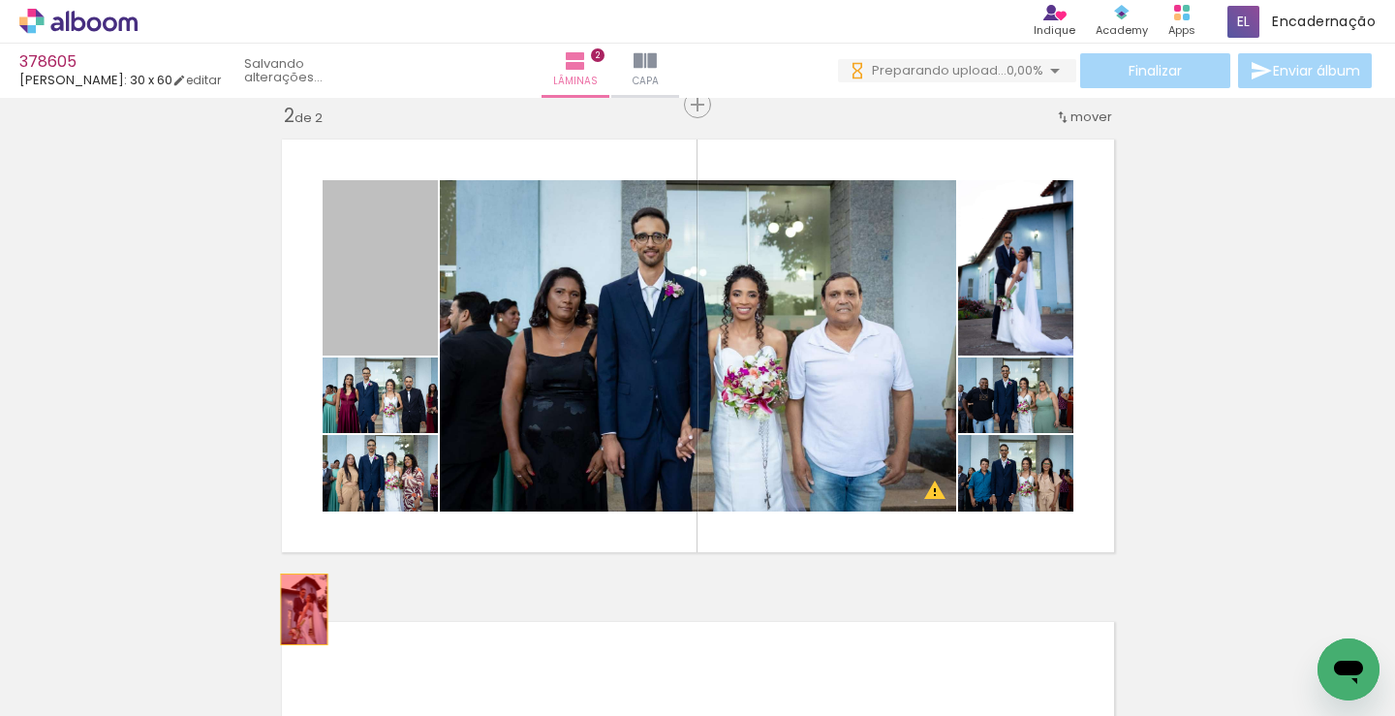
drag, startPoint x: 389, startPoint y: 290, endPoint x: 288, endPoint y: 632, distance: 356.5
click at [288, 632] on quentale-workspace at bounding box center [697, 358] width 1395 height 716
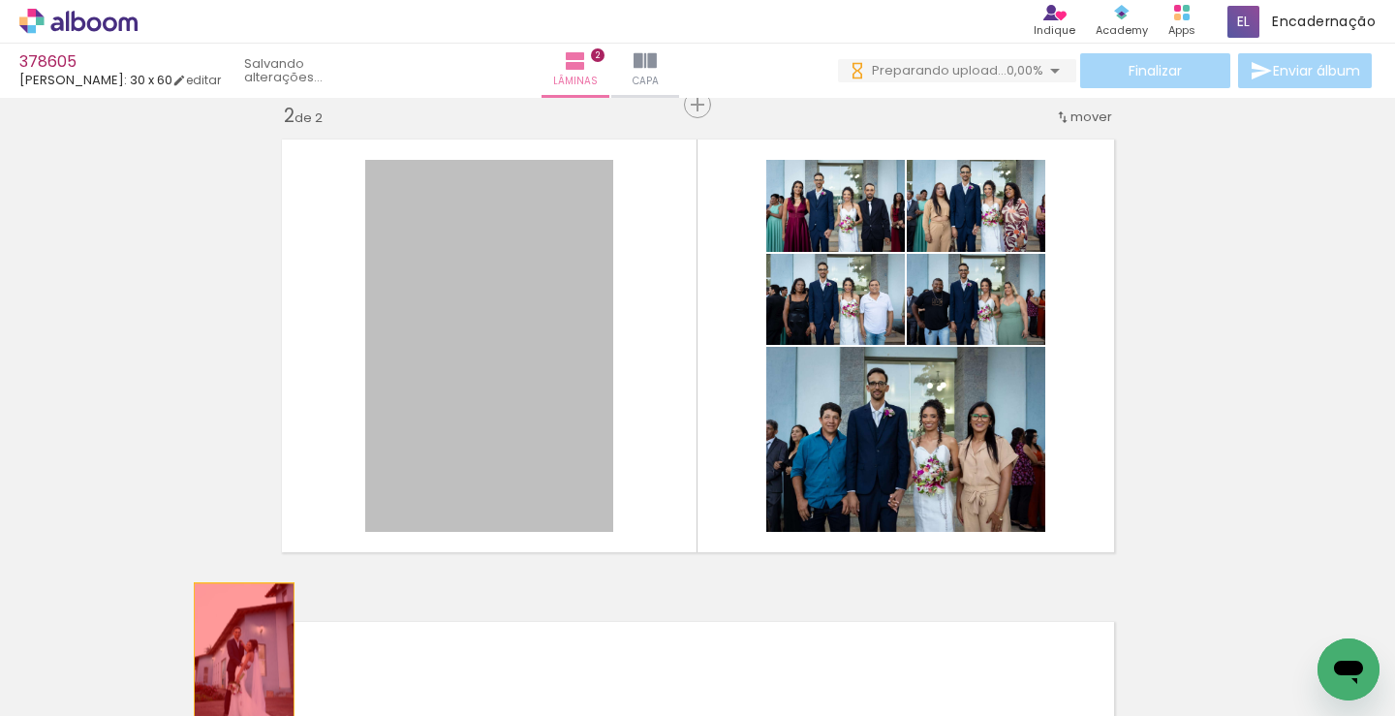
drag, startPoint x: 236, startPoint y: 658, endPoint x: 250, endPoint y: 656, distance: 13.7
click at [232, 663] on quentale-workspace at bounding box center [697, 358] width 1395 height 716
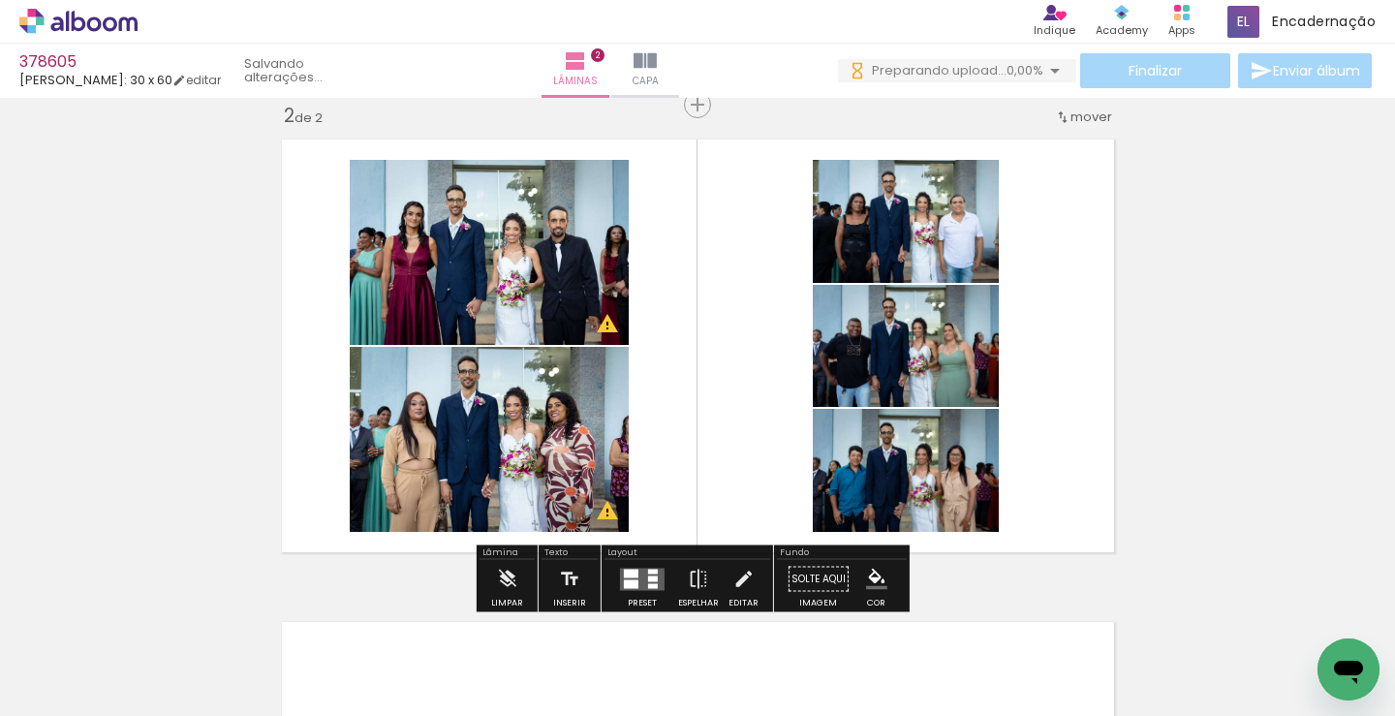
click at [651, 593] on div at bounding box center [642, 579] width 52 height 39
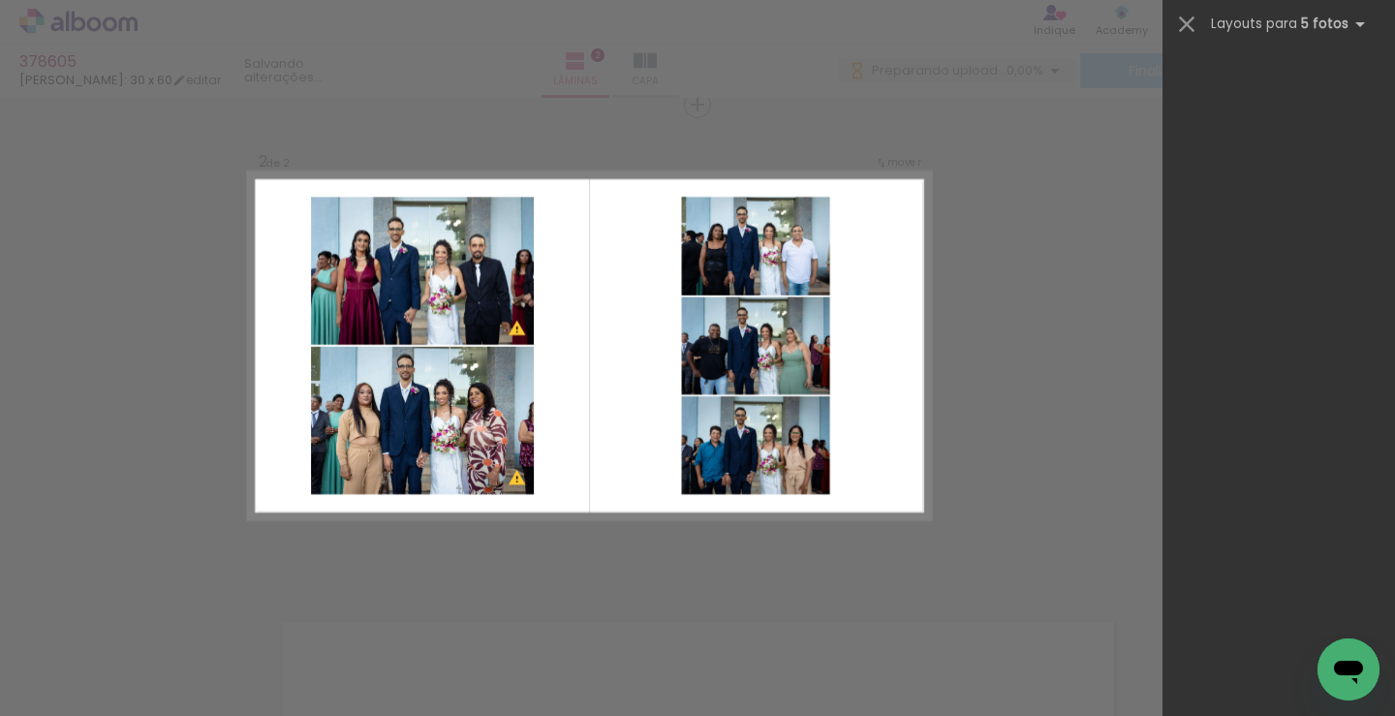
scroll to position [0, 0]
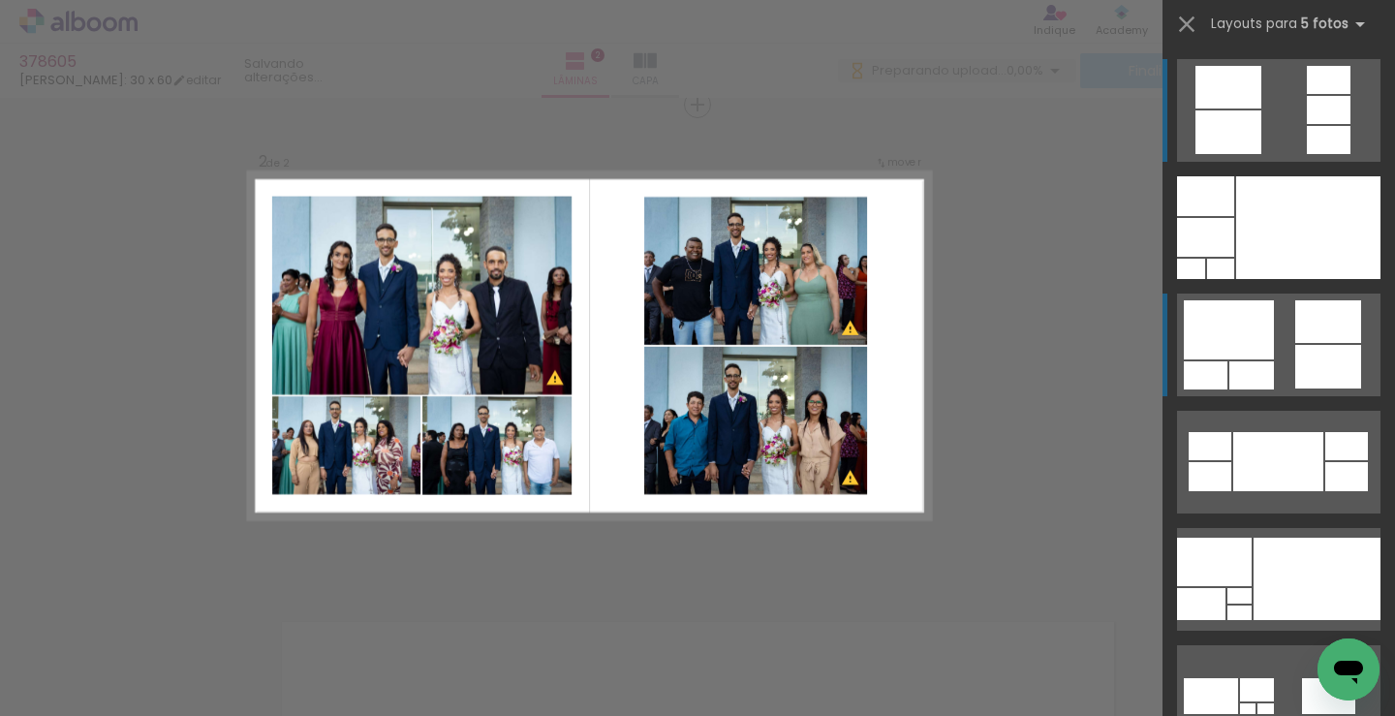
click at [1234, 279] on div at bounding box center [1220, 269] width 27 height 20
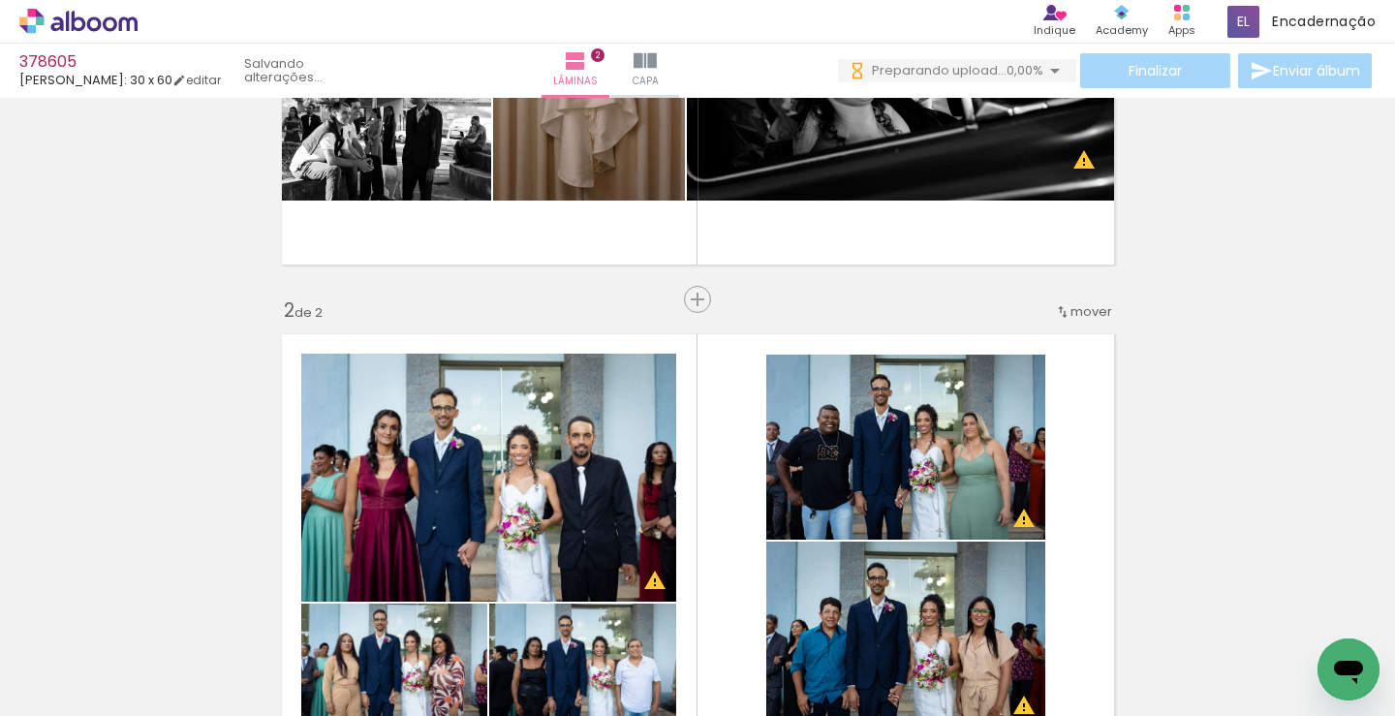
scroll to position [314, 0]
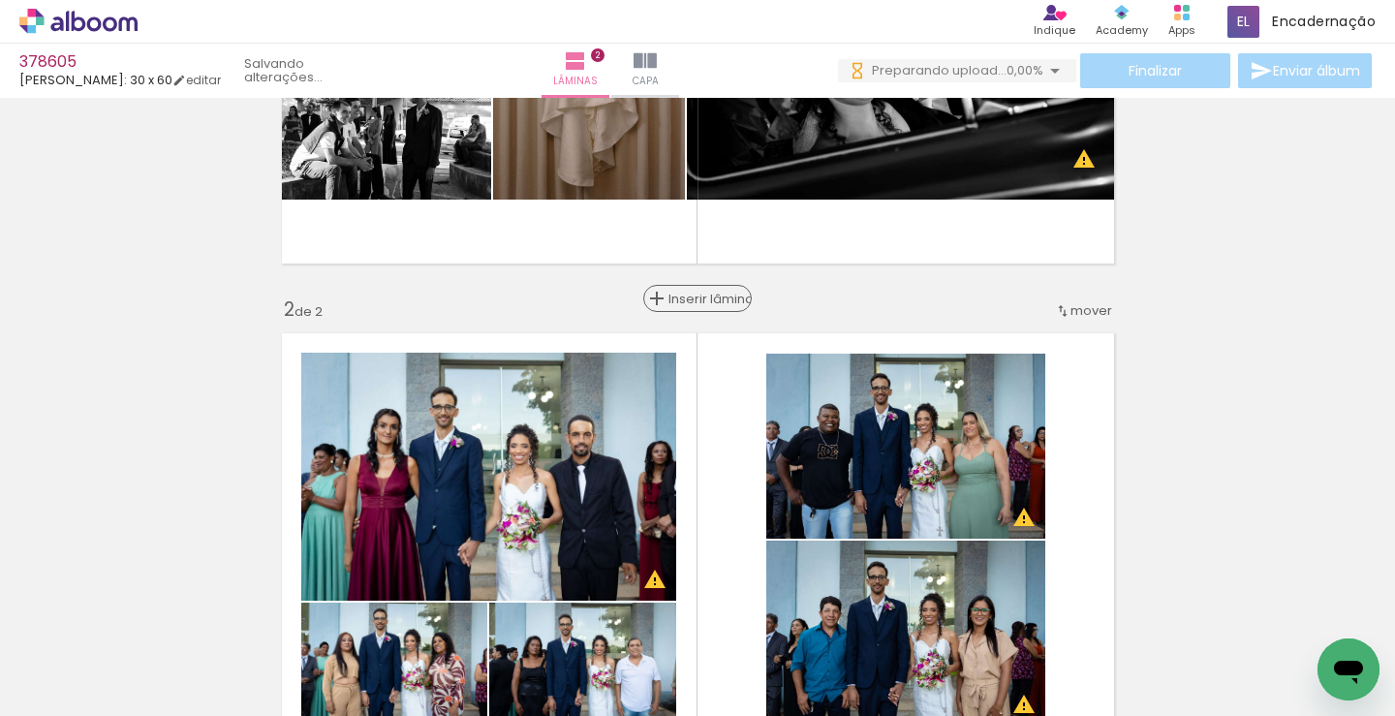
click at [699, 296] on span "Inserir lâmina" at bounding box center [707, 299] width 76 height 13
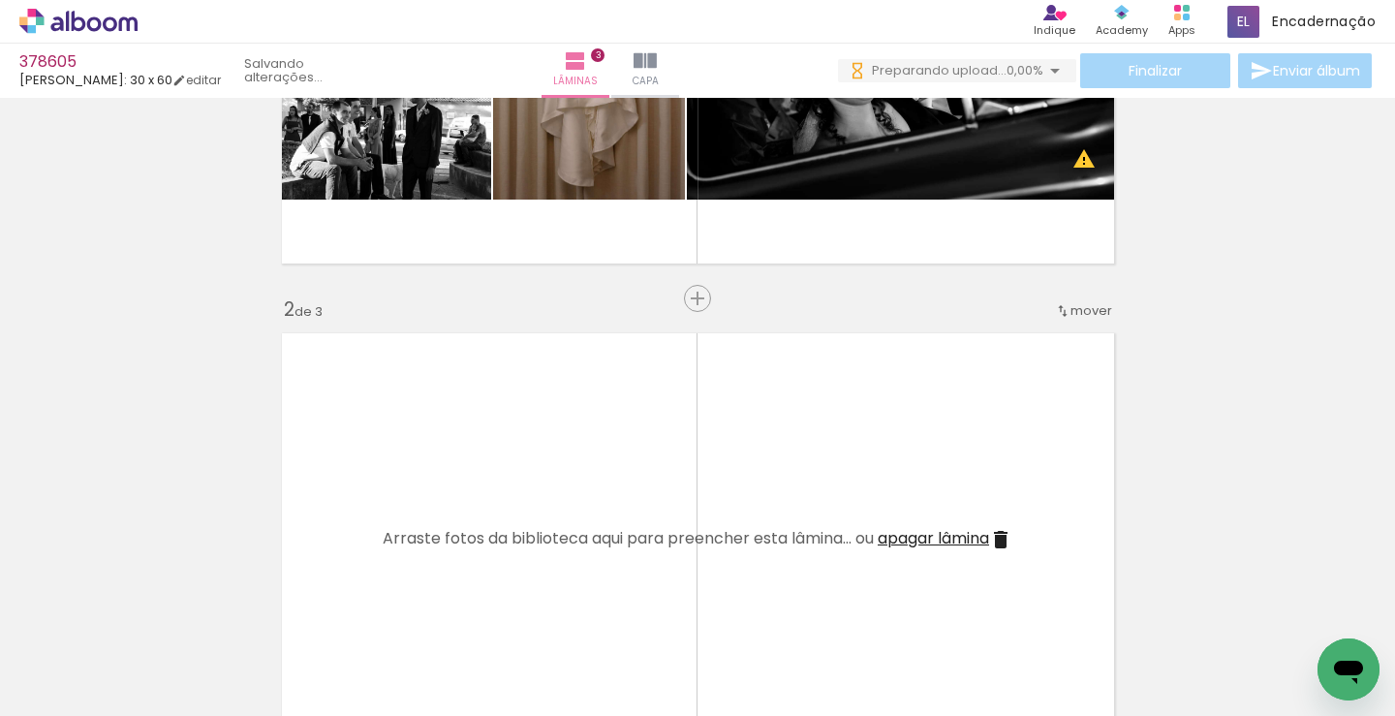
drag, startPoint x: 202, startPoint y: 661, endPoint x: 302, endPoint y: 600, distance: 117.8
click at [522, 456] on quentale-workspace at bounding box center [697, 358] width 1395 height 716
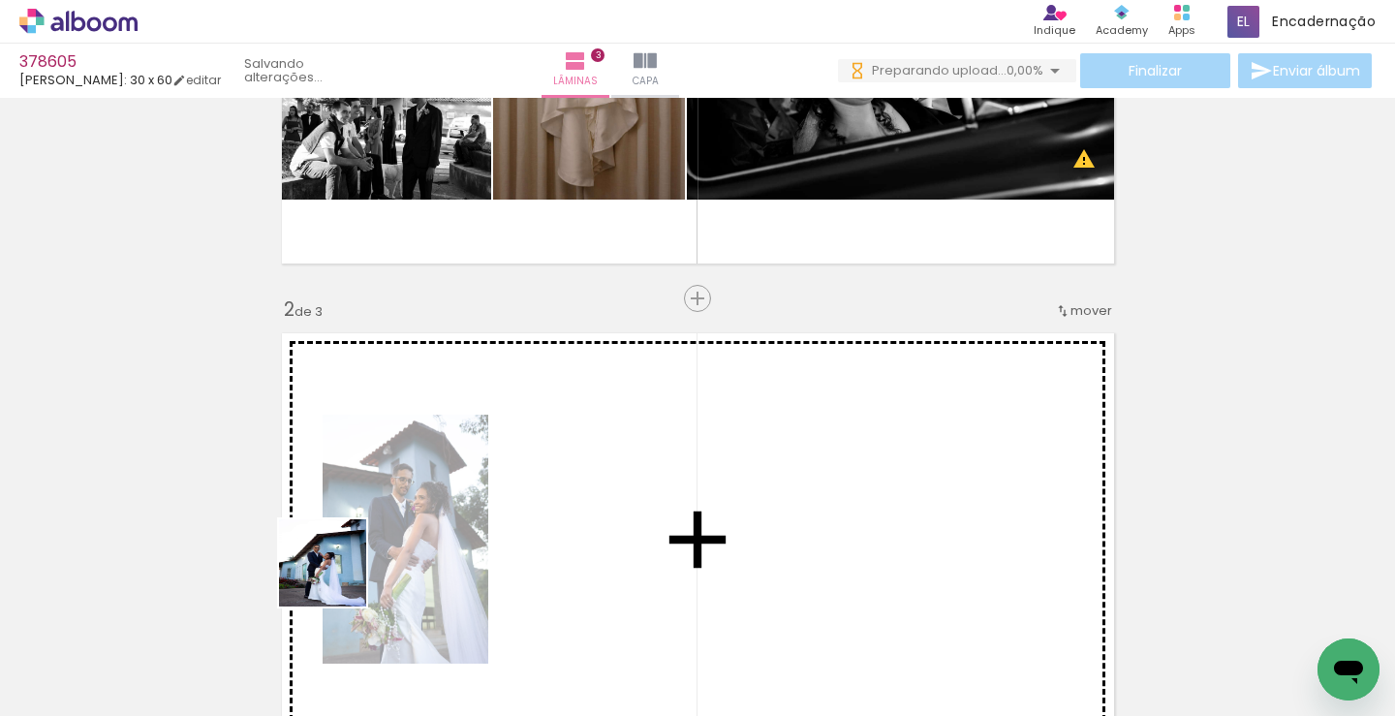
drag, startPoint x: 214, startPoint y: 656, endPoint x: 332, endPoint y: 622, distance: 123.0
click at [513, 472] on quentale-workspace at bounding box center [697, 358] width 1395 height 716
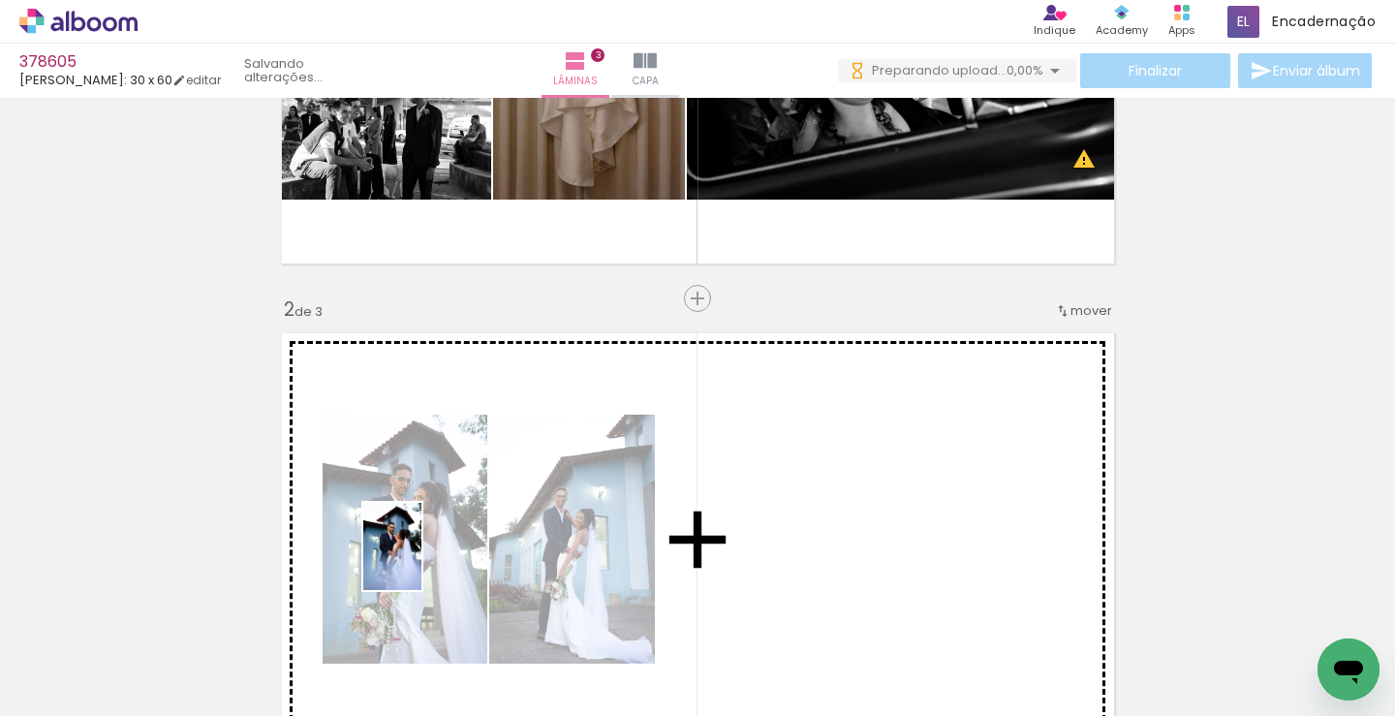
drag, startPoint x: 233, startPoint y: 655, endPoint x: 521, endPoint y: 491, distance: 331.9
click at [521, 491] on quentale-workspace at bounding box center [697, 358] width 1395 height 716
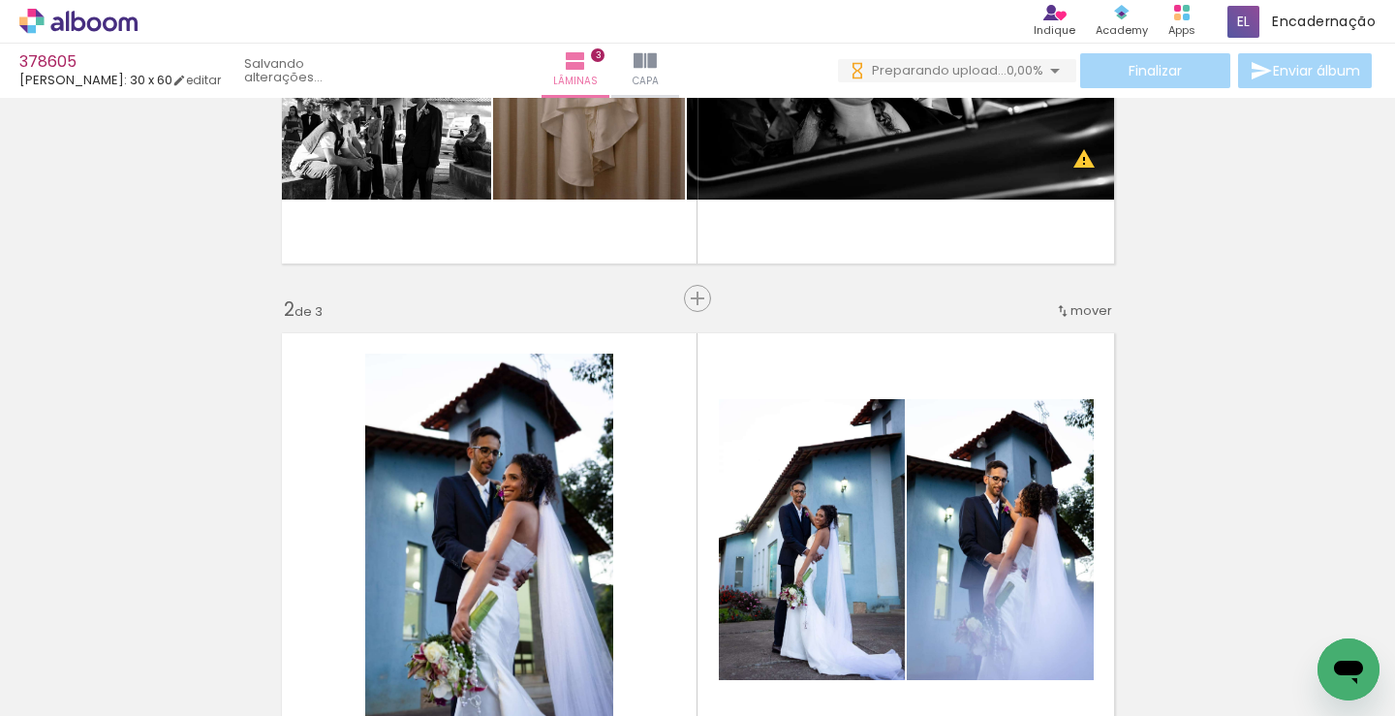
scroll to position [508, 0]
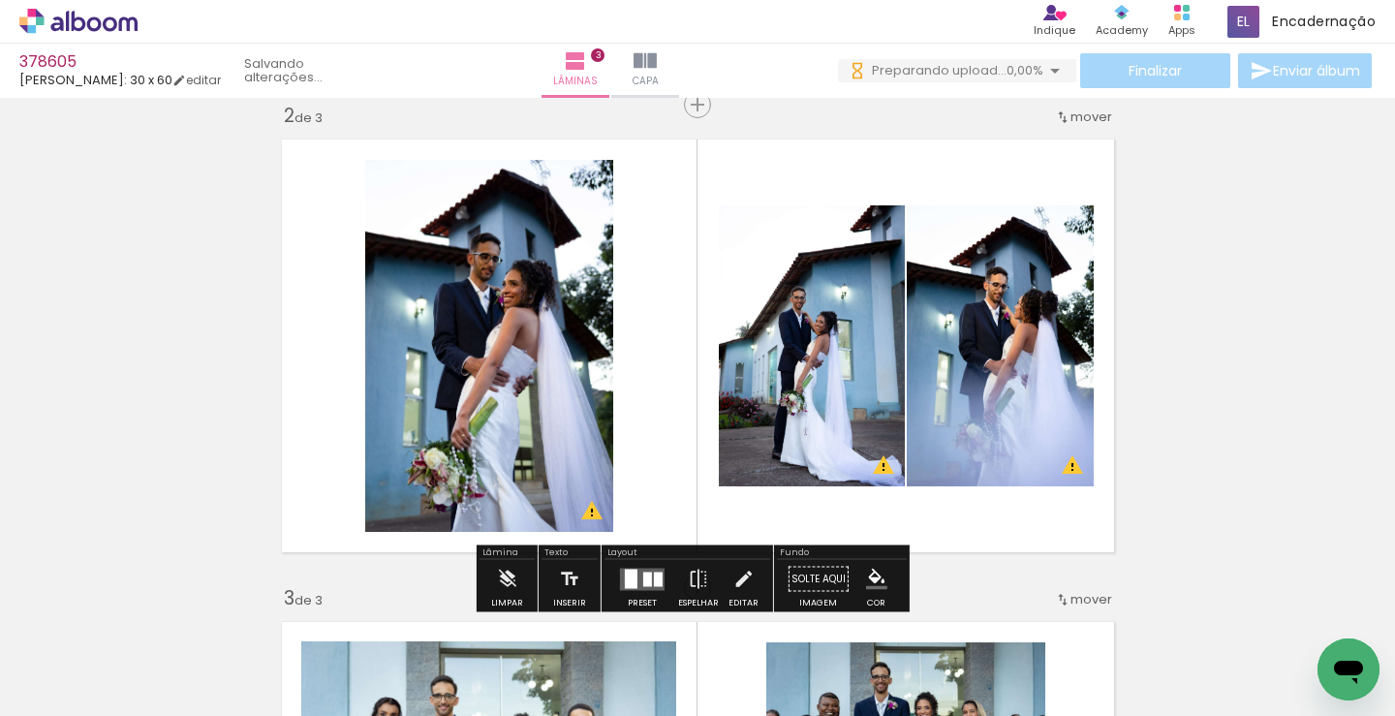
click at [656, 582] on div at bounding box center [658, 579] width 9 height 15
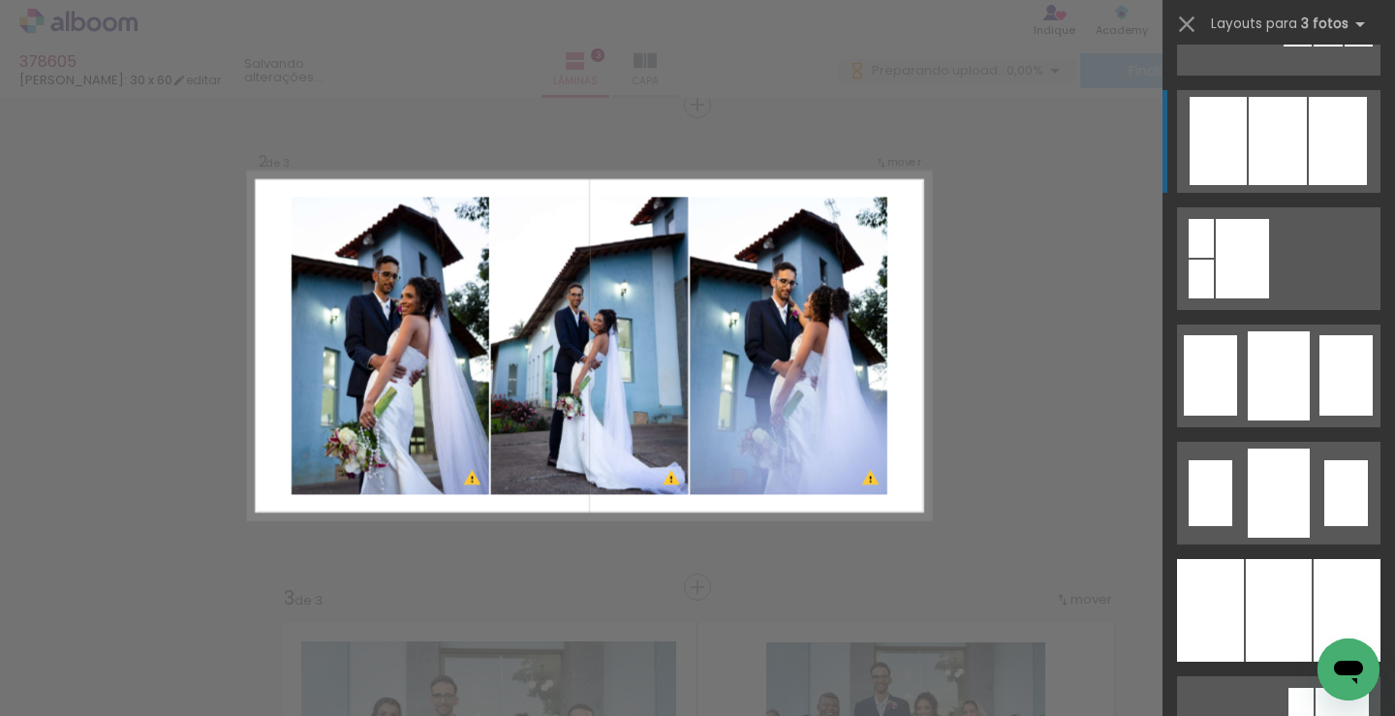
scroll to position [1259, 0]
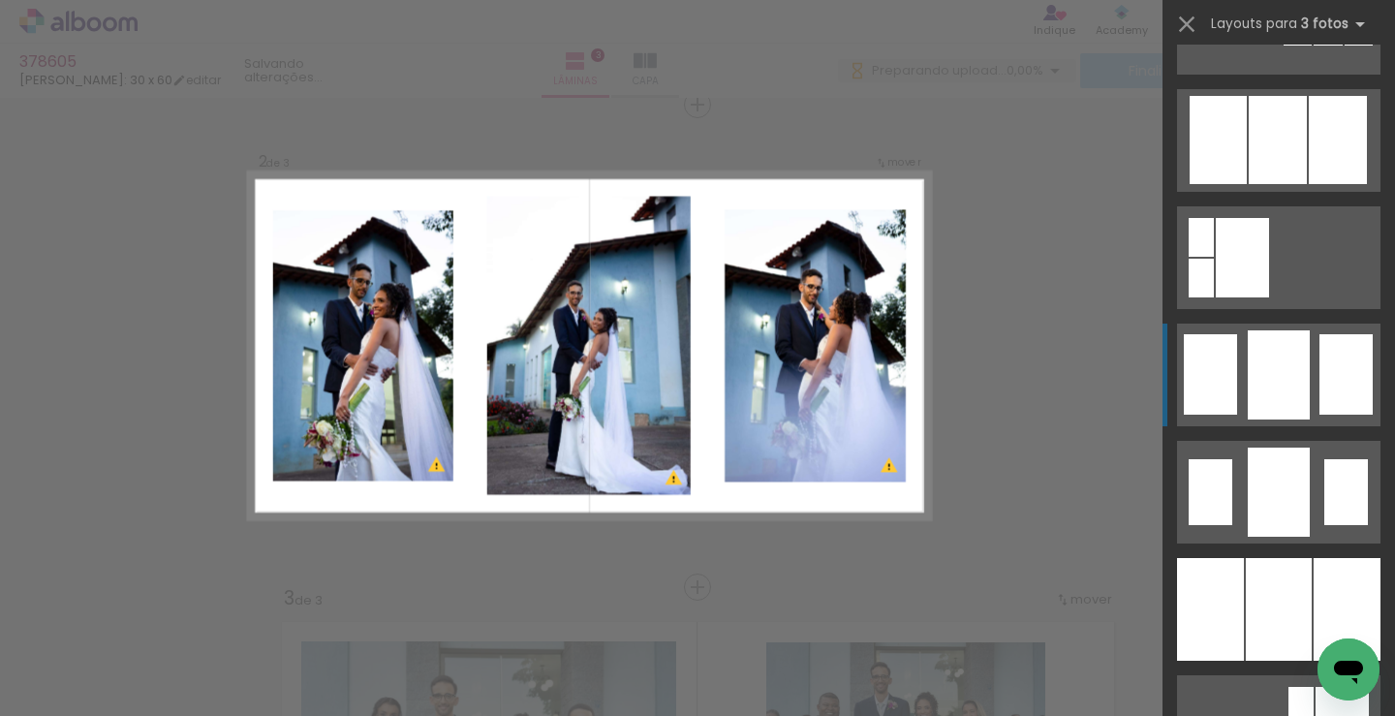
click at [1286, 359] on div at bounding box center [1279, 374] width 62 height 89
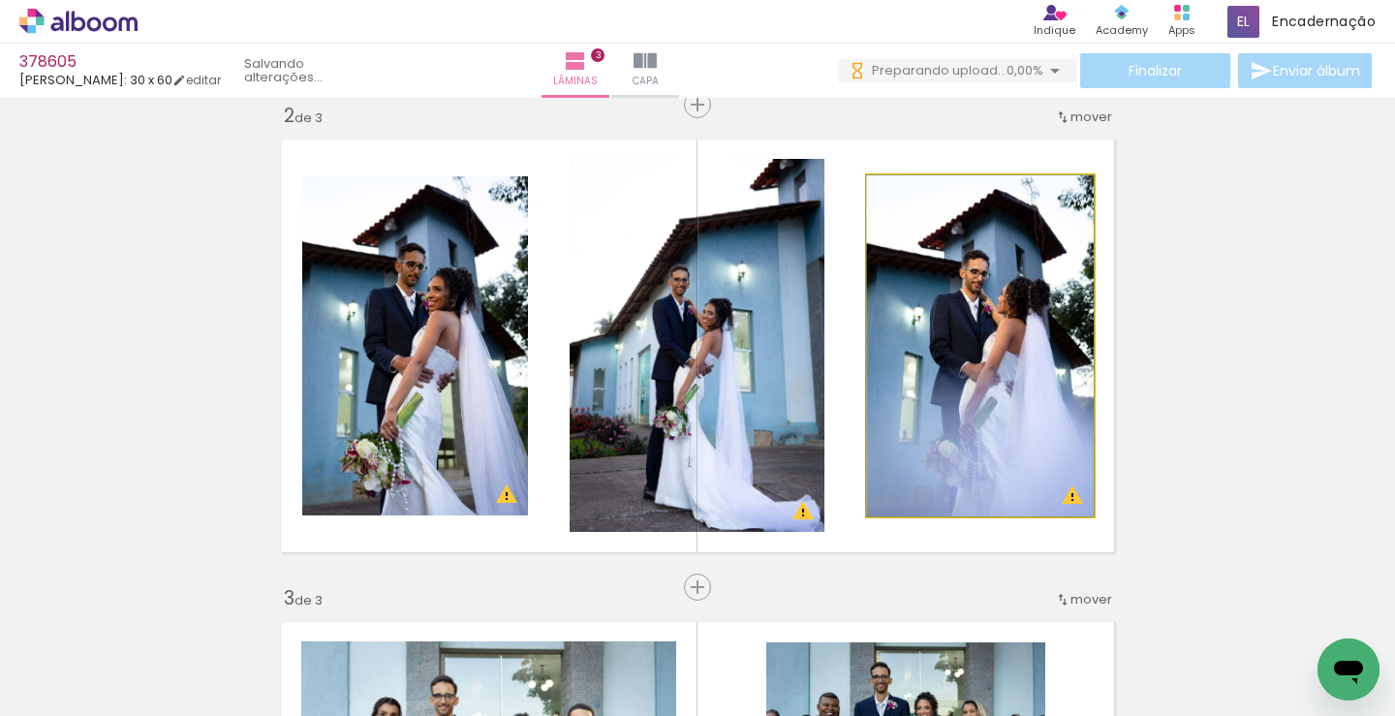
drag, startPoint x: 967, startPoint y: 348, endPoint x: 785, endPoint y: 332, distance: 182.8
click at [0, 0] on slot at bounding box center [0, 0] width 0 height 0
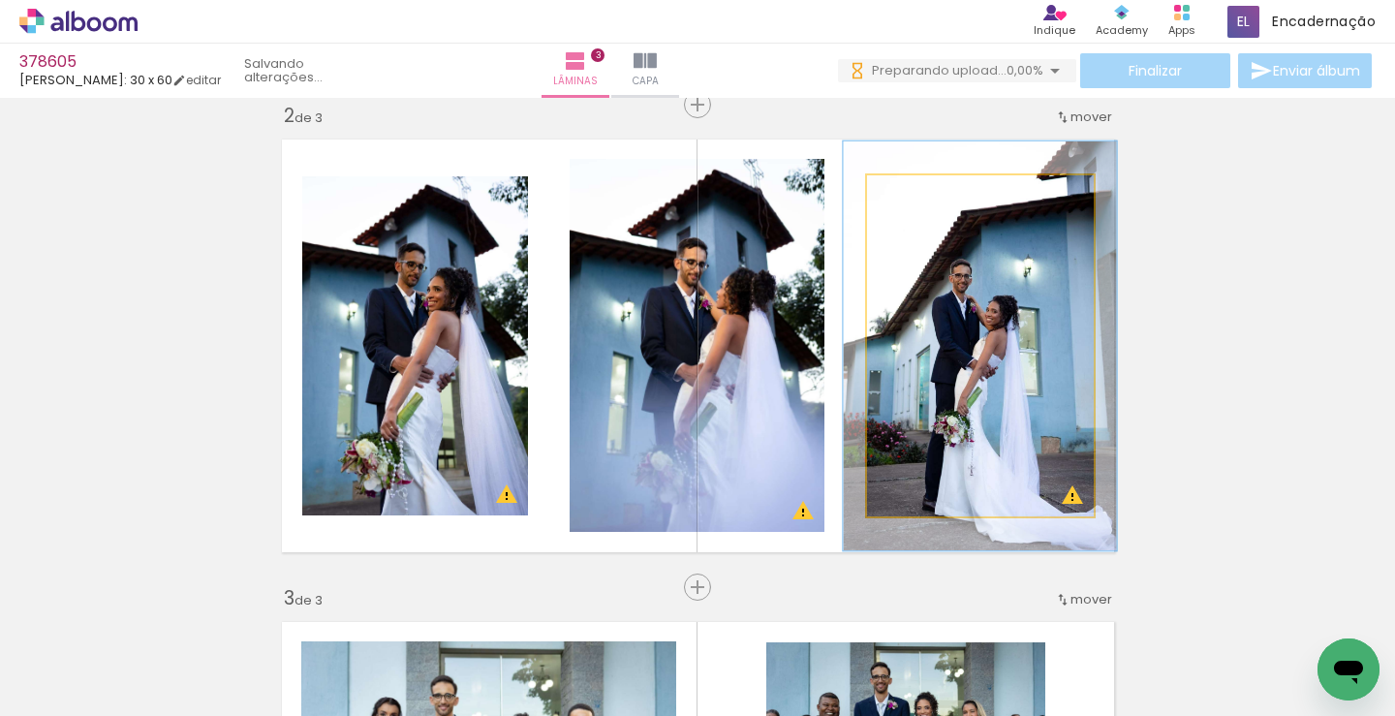
type paper-slider "120"
click at [924, 198] on div at bounding box center [926, 195] width 31 height 31
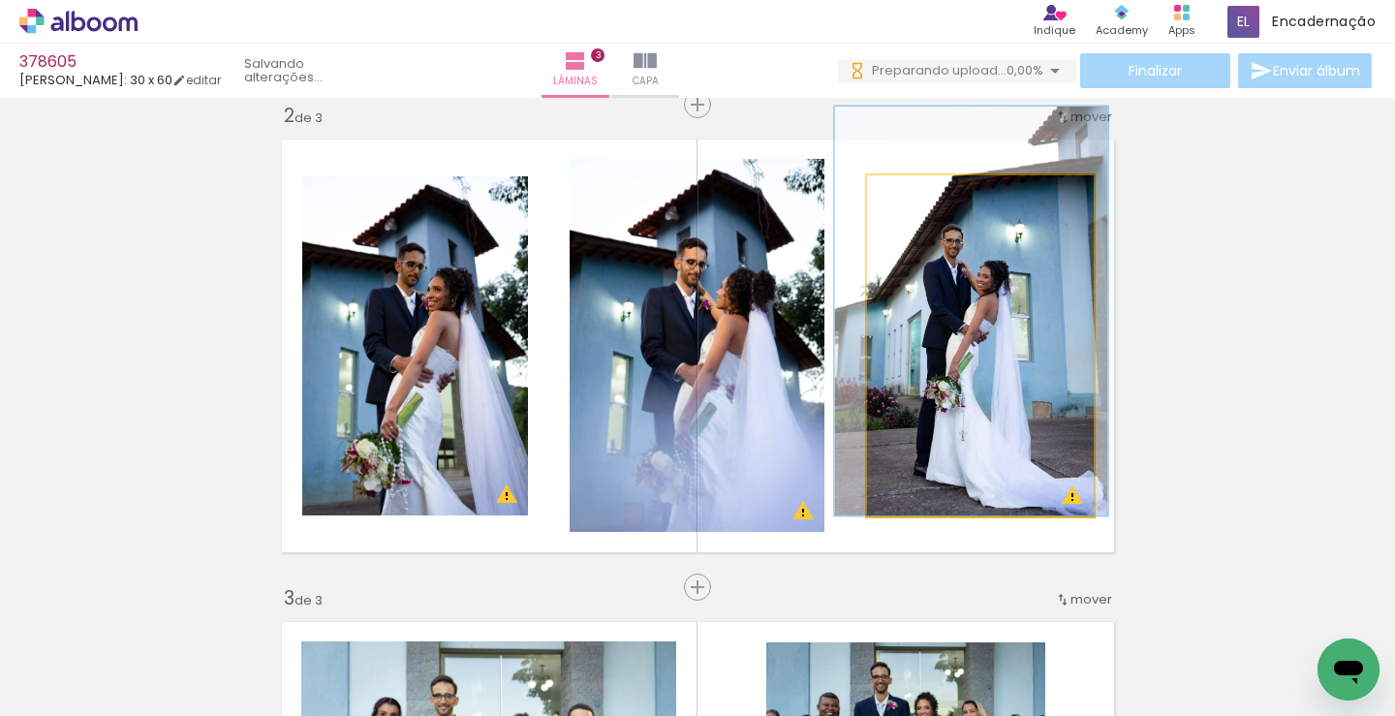
drag, startPoint x: 978, startPoint y: 389, endPoint x: 969, endPoint y: 331, distance: 57.8
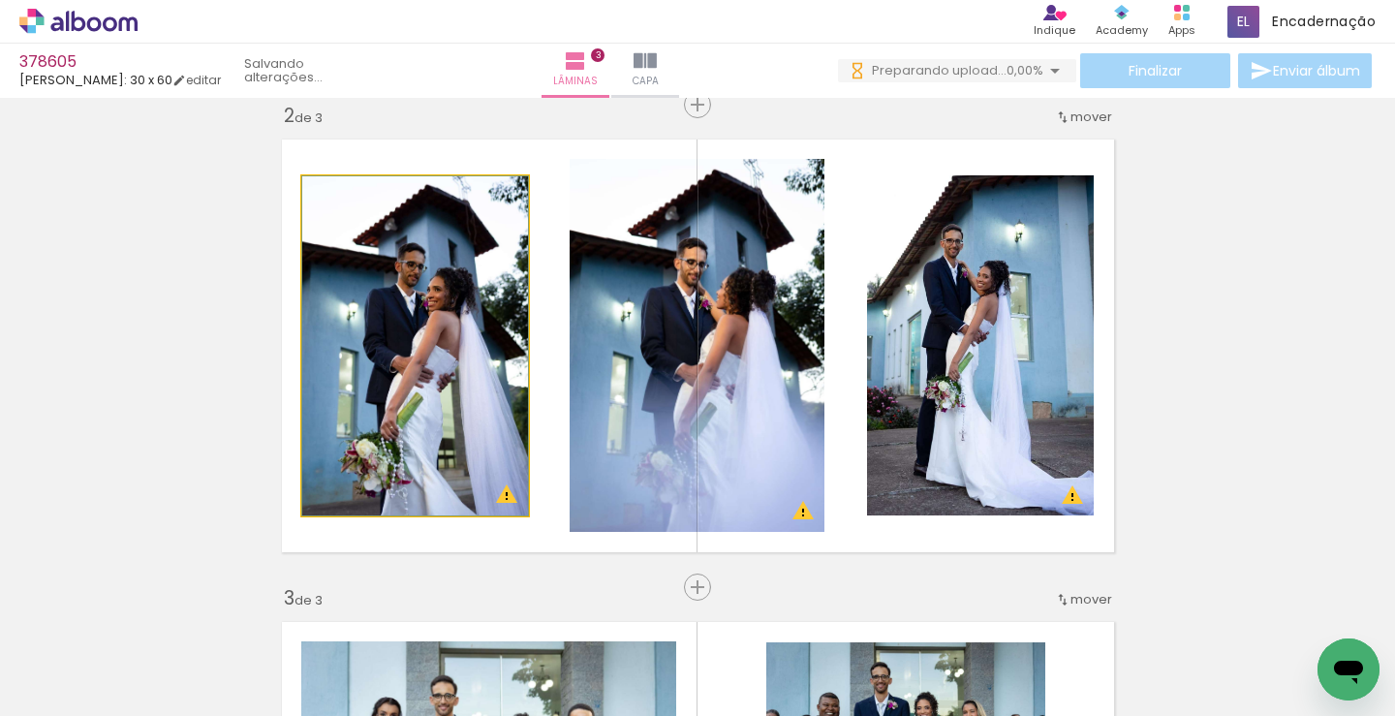
drag, startPoint x: 479, startPoint y: 408, endPoint x: 478, endPoint y: 376, distance: 32.0
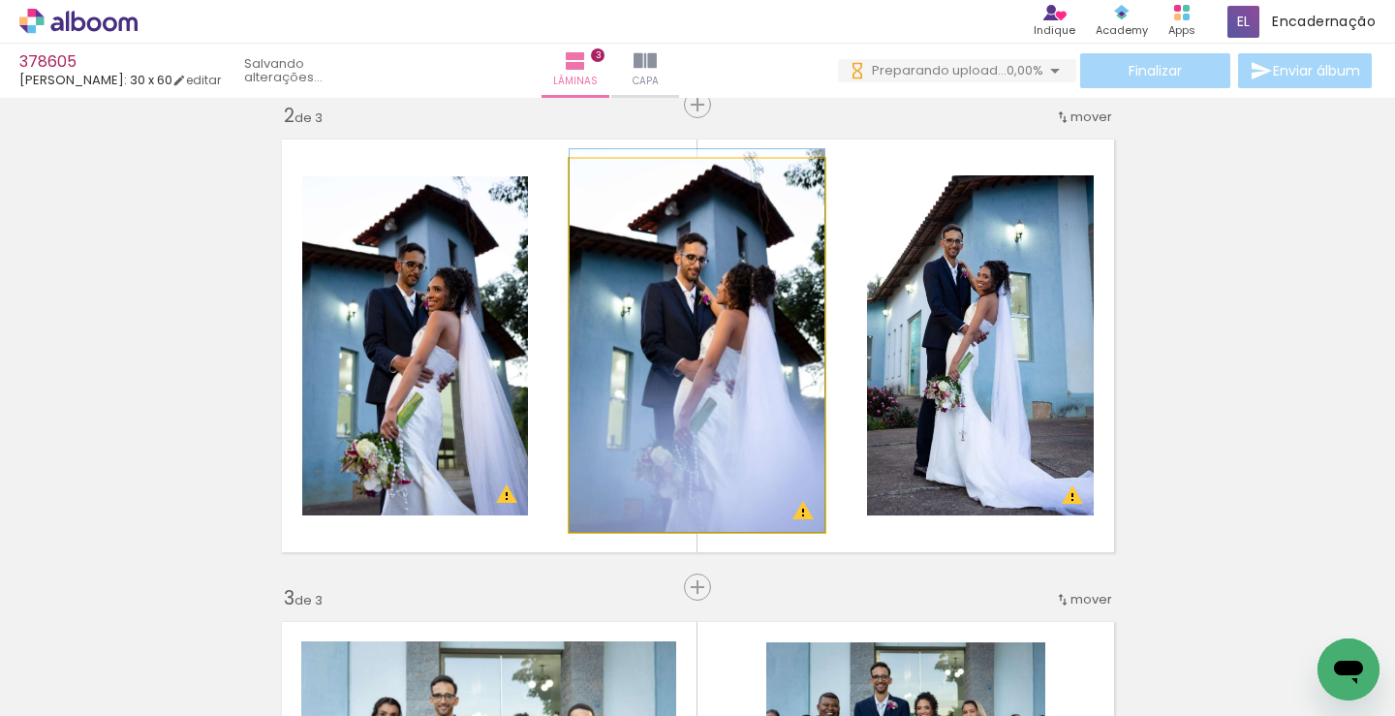
drag, startPoint x: 695, startPoint y: 374, endPoint x: 1021, endPoint y: 368, distance: 326.6
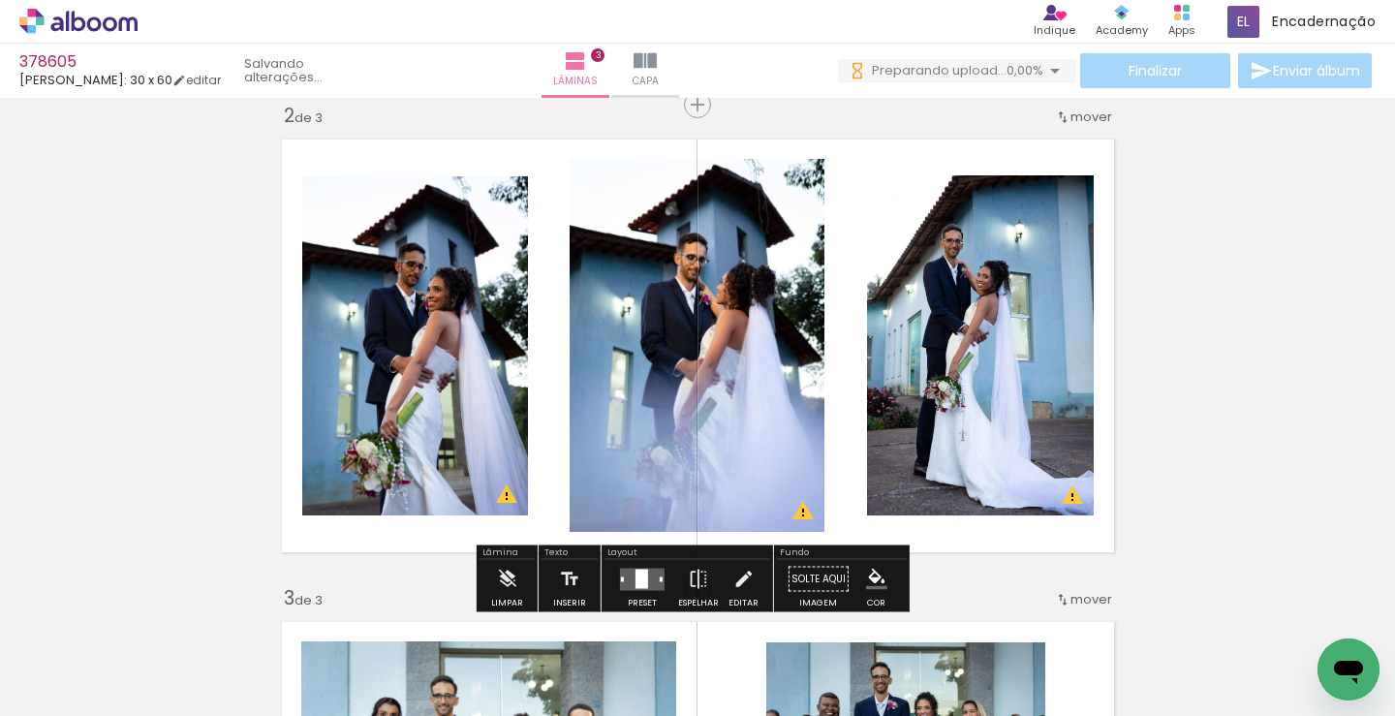
click at [1177, 378] on div "Inserir lâmina 1 de 3 Inserir lâmina 2 de 3 Inserir lâmina 3 de 3 O Designbox p…" at bounding box center [697, 562] width 1395 height 1931
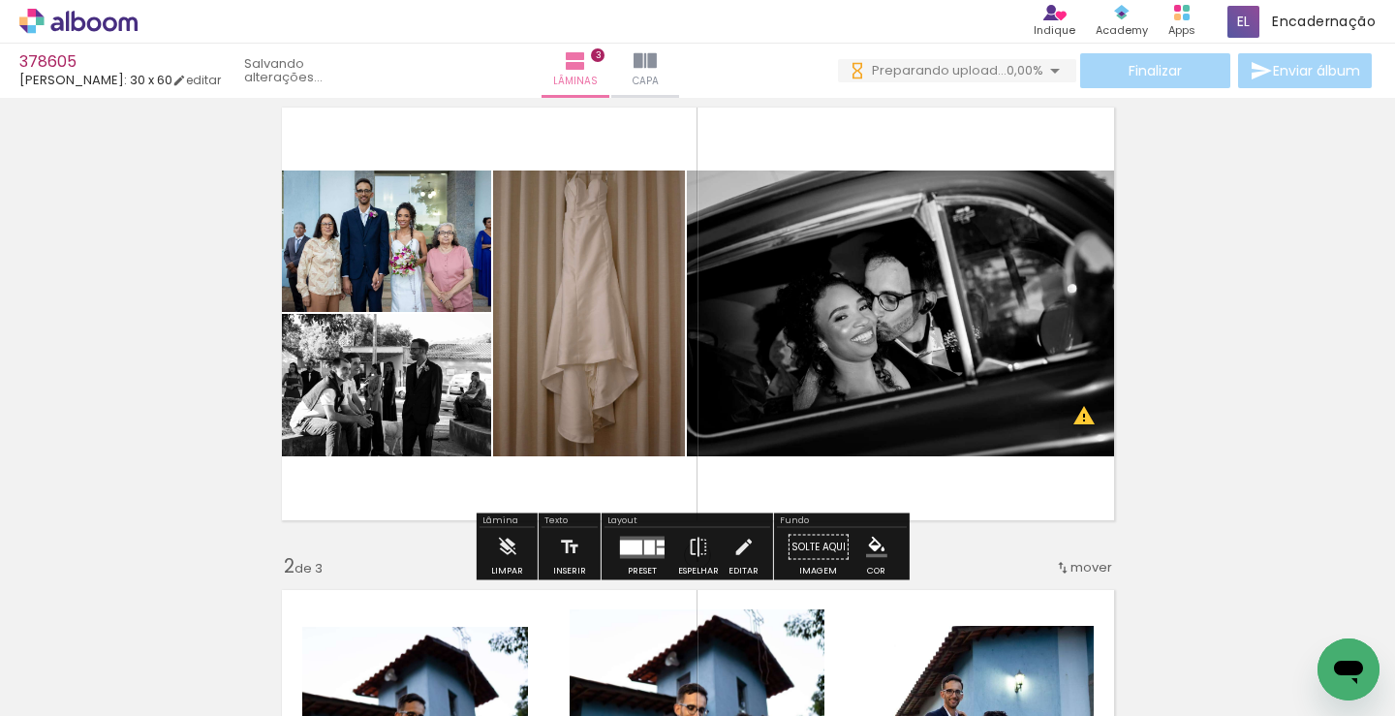
scroll to position [23, 0]
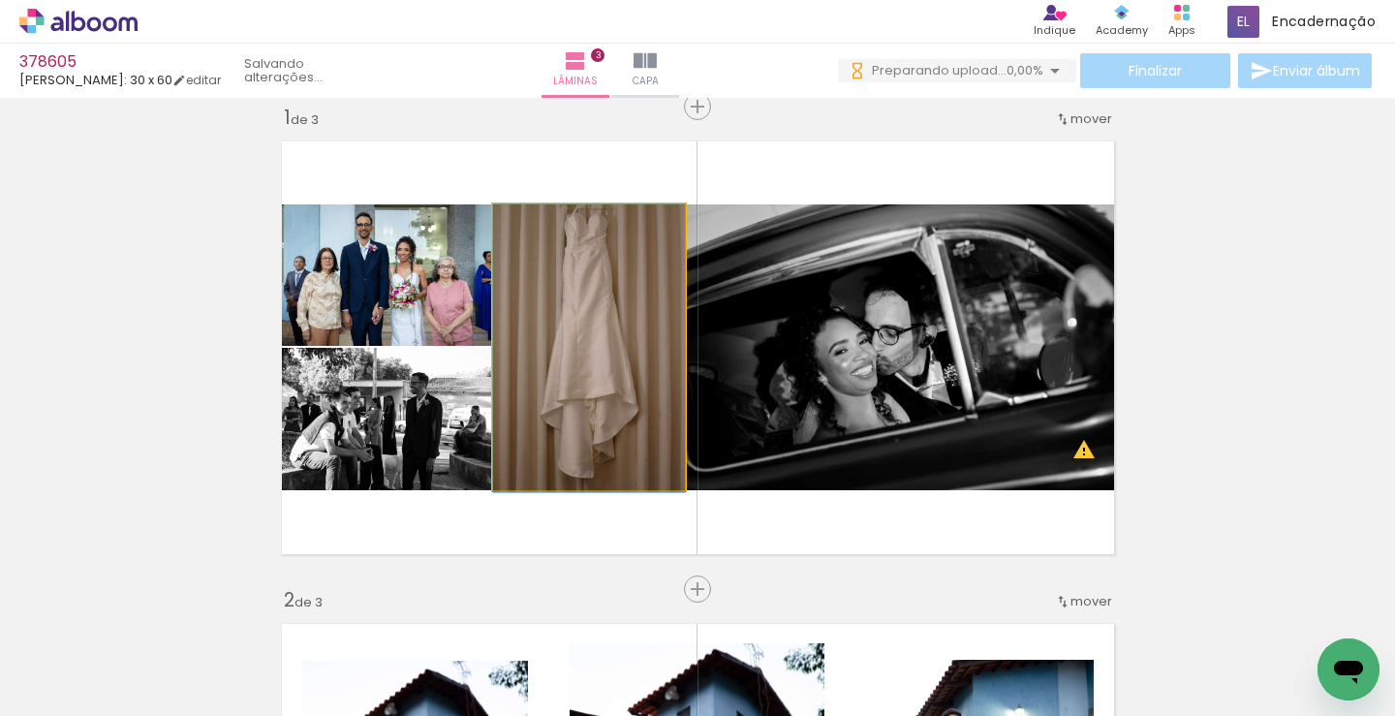
drag, startPoint x: 589, startPoint y: 363, endPoint x: 513, endPoint y: 404, distance: 85.8
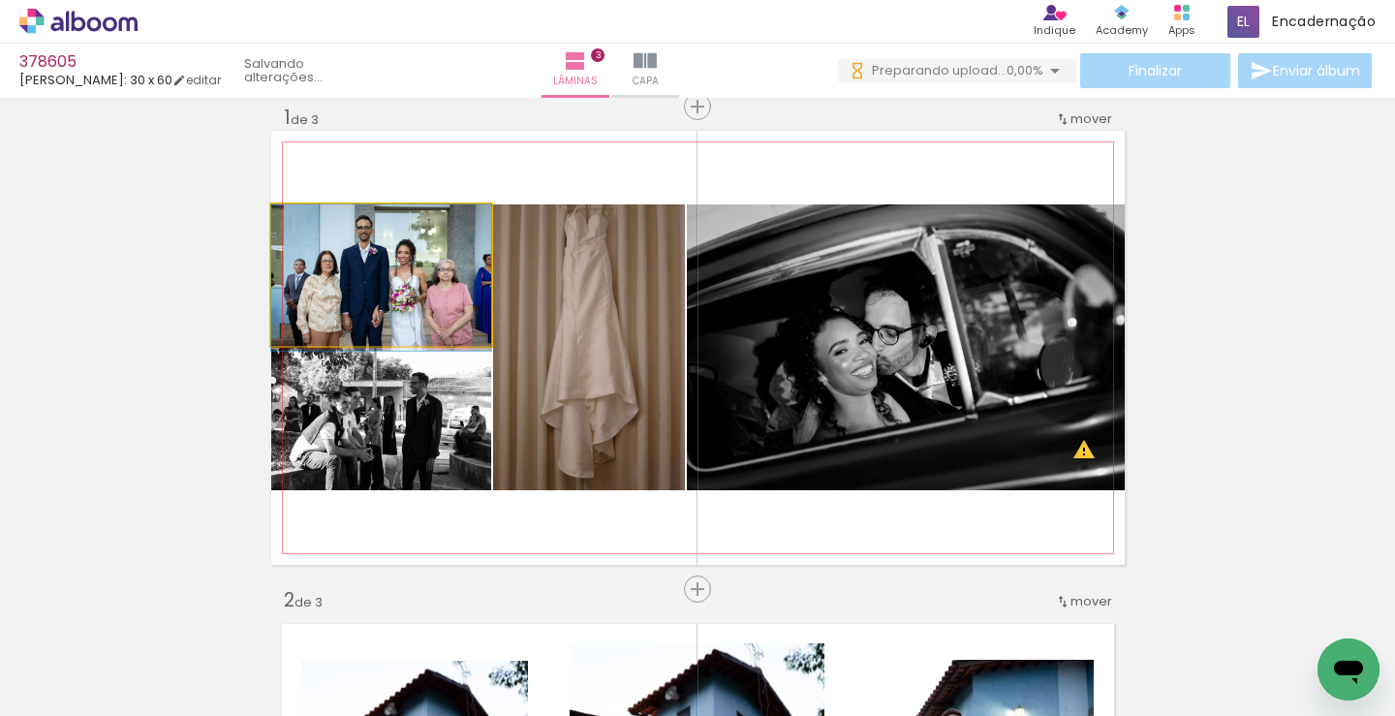
drag, startPoint x: 426, startPoint y: 320, endPoint x: 446, endPoint y: 332, distance: 23.1
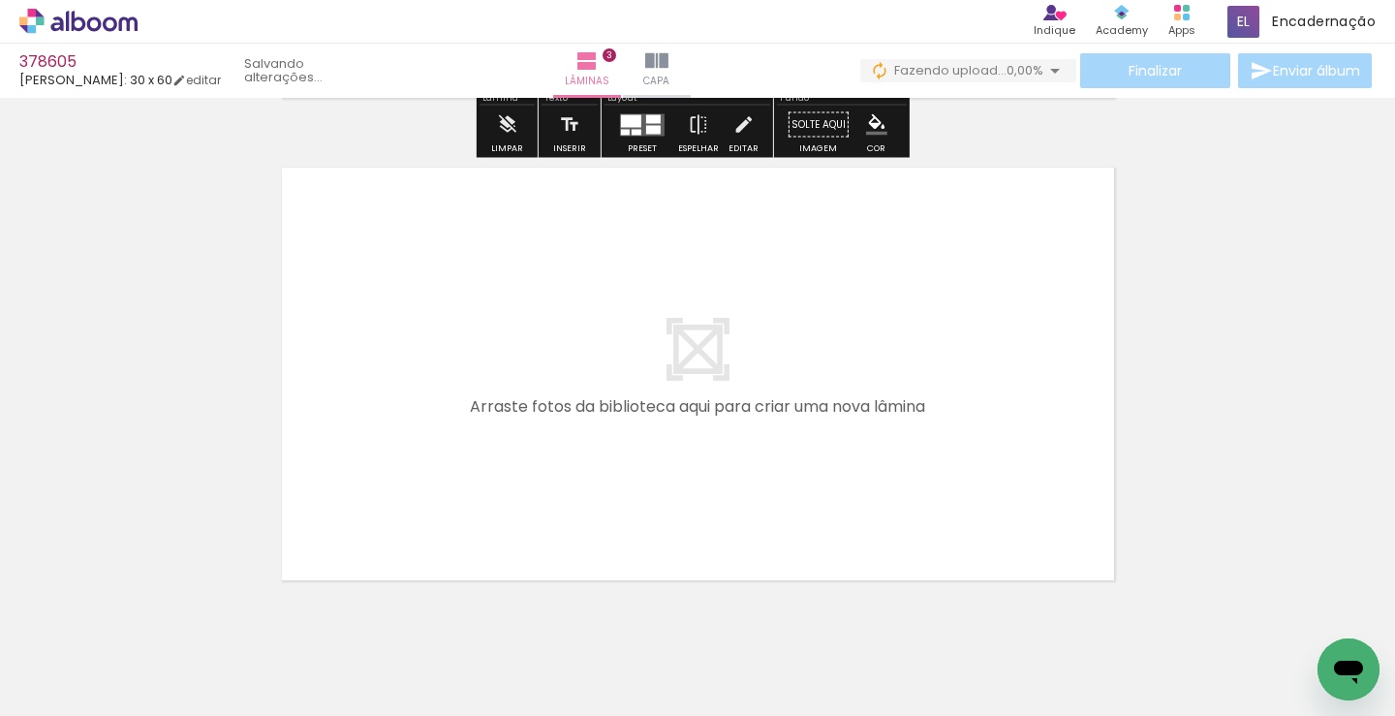
scroll to position [1508, 0]
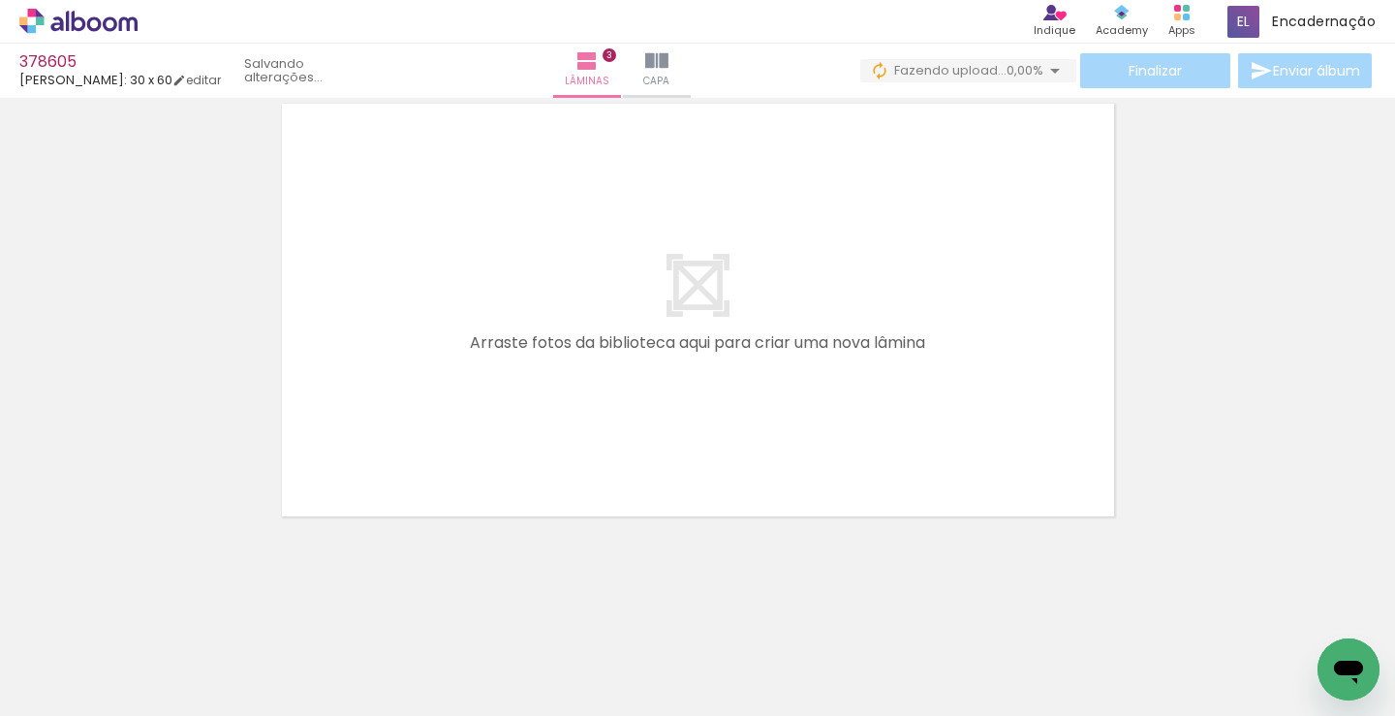
drag, startPoint x: 209, startPoint y: 656, endPoint x: 336, endPoint y: 544, distance: 168.9
click at [459, 337] on quentale-workspace at bounding box center [697, 358] width 1395 height 716
